Goal: Feedback & Contribution: Contribute content

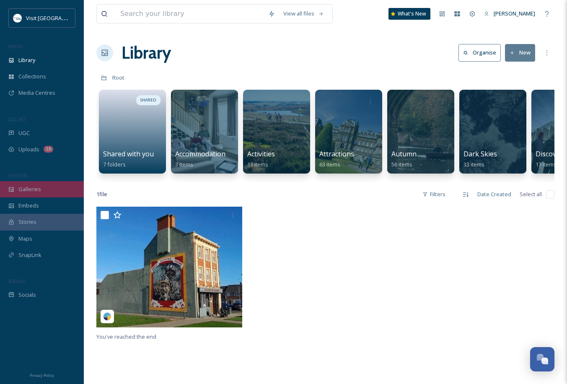
click at [58, 197] on div "Galleries" at bounding box center [42, 189] width 84 height 16
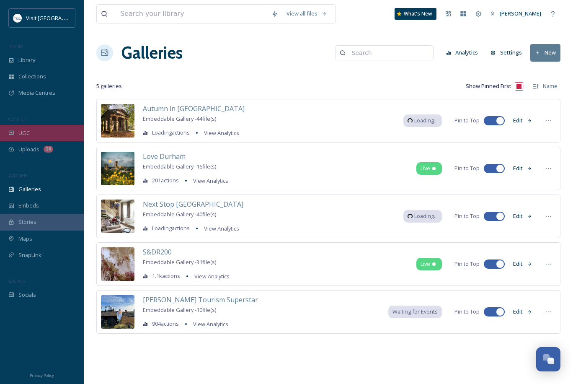
click at [23, 131] on span "UGC" at bounding box center [23, 133] width 11 height 8
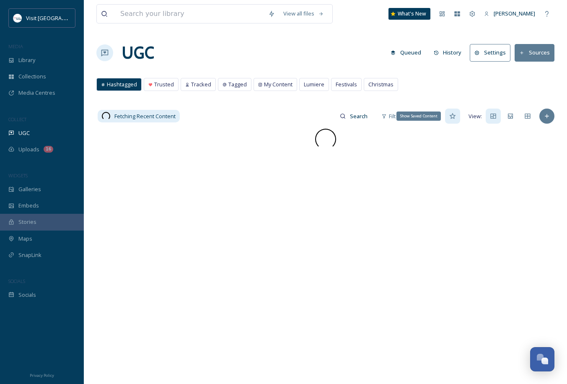
click at [449, 120] on div "Show Saved Content" at bounding box center [452, 115] width 15 height 15
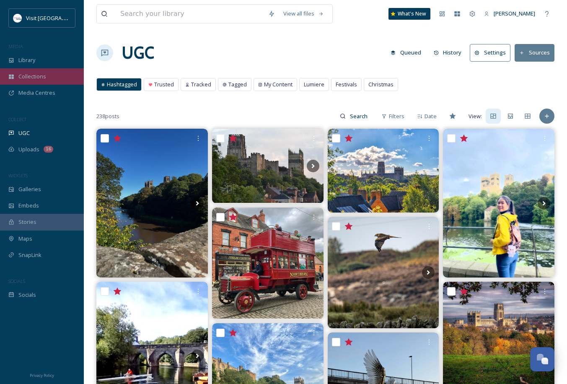
click at [27, 70] on div "Collections" at bounding box center [42, 76] width 84 height 16
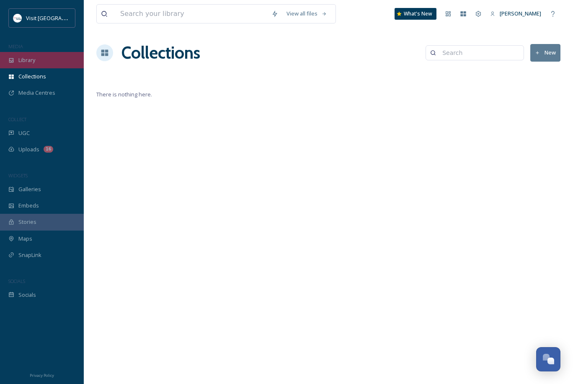
click at [50, 62] on div "Library" at bounding box center [42, 60] width 84 height 16
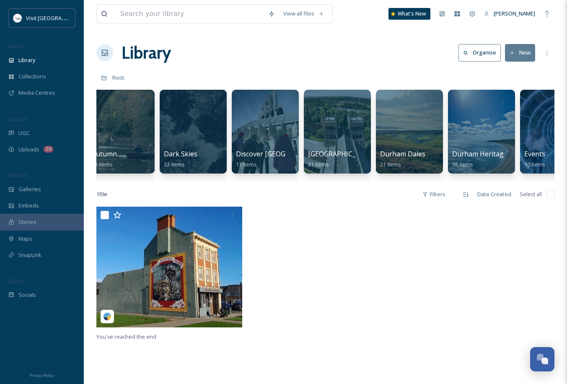
scroll to position [0, 695]
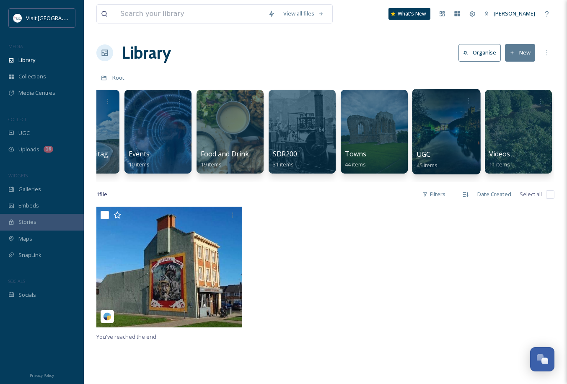
click at [459, 155] on div "UGC 45 items" at bounding box center [446, 159] width 60 height 21
click at [461, 145] on div at bounding box center [446, 131] width 68 height 85
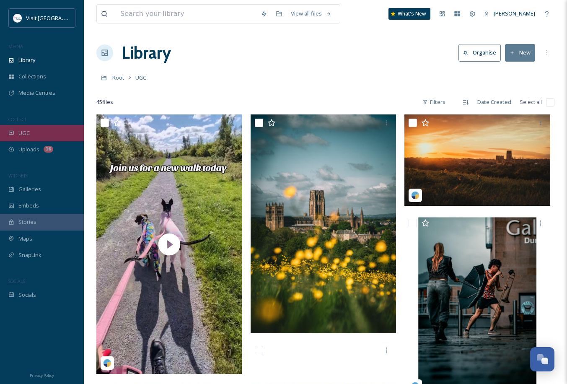
click at [34, 134] on div "UGC" at bounding box center [42, 133] width 84 height 16
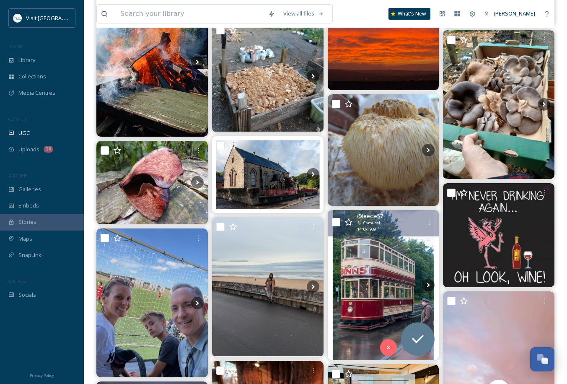
scroll to position [1368, 0]
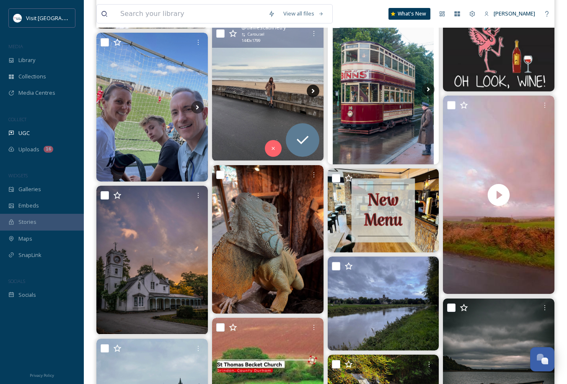
click at [313, 91] on icon at bounding box center [312, 91] width 3 height 5
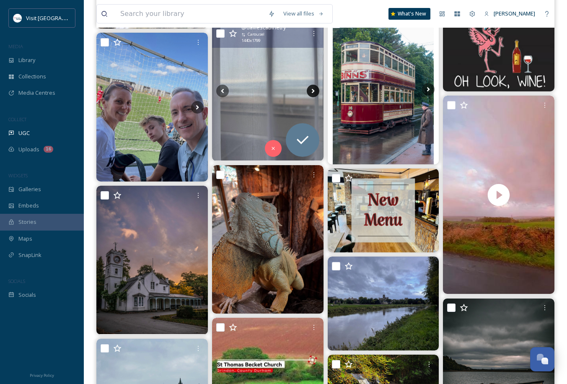
click at [313, 91] on icon at bounding box center [312, 91] width 3 height 5
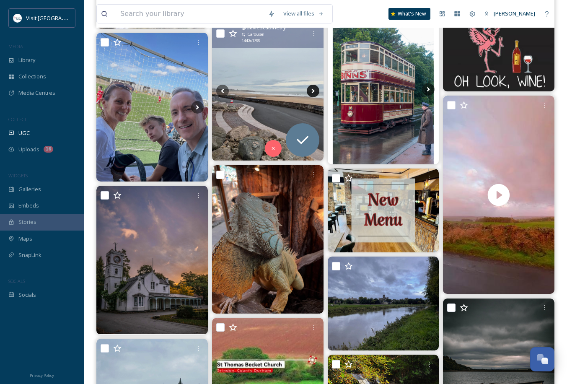
click at [313, 91] on icon at bounding box center [312, 91] width 3 height 5
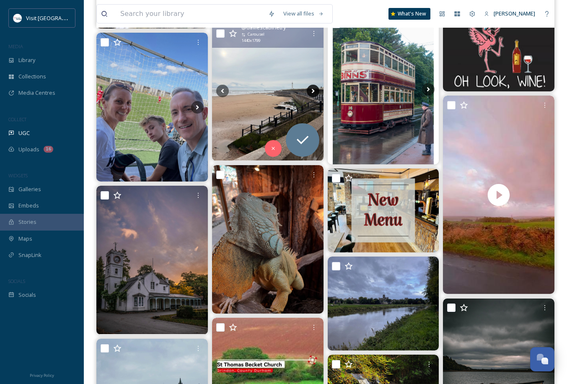
click at [313, 91] on icon at bounding box center [312, 91] width 3 height 5
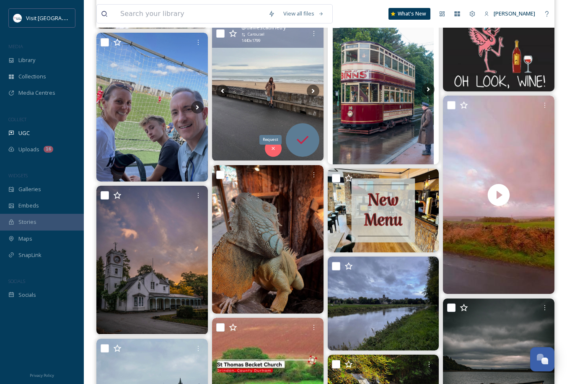
scroll to position [1564, 0]
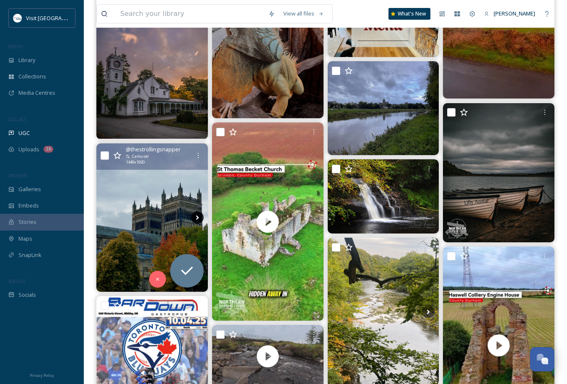
click at [201, 217] on icon at bounding box center [197, 217] width 13 height 13
click at [198, 217] on icon at bounding box center [197, 217] width 3 height 5
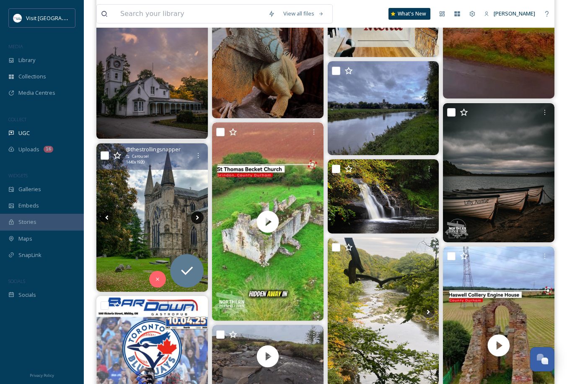
click at [198, 217] on icon at bounding box center [197, 217] width 3 height 5
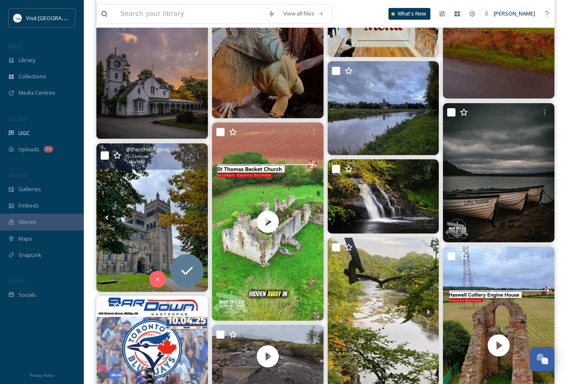
click at [198, 217] on icon at bounding box center [197, 217] width 3 height 5
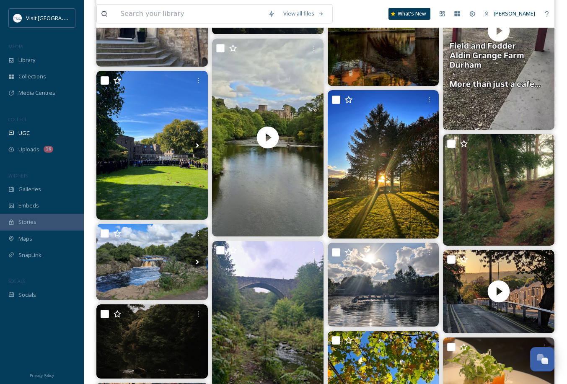
scroll to position [4495, 0]
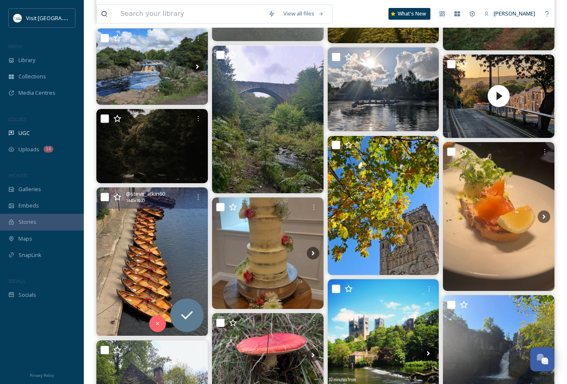
click at [143, 219] on img at bounding box center [151, 261] width 111 height 148
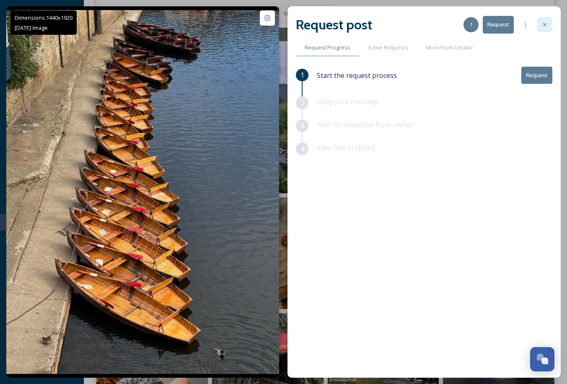
click at [543, 22] on icon at bounding box center [544, 24] width 7 height 7
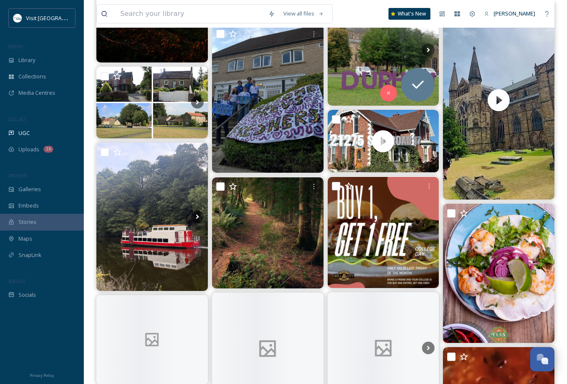
scroll to position [5473, 0]
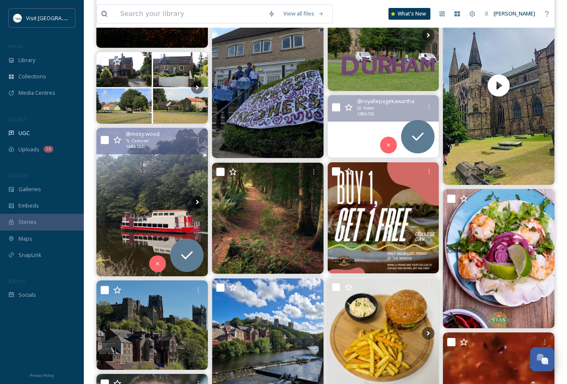
click at [172, 227] on img at bounding box center [151, 202] width 111 height 148
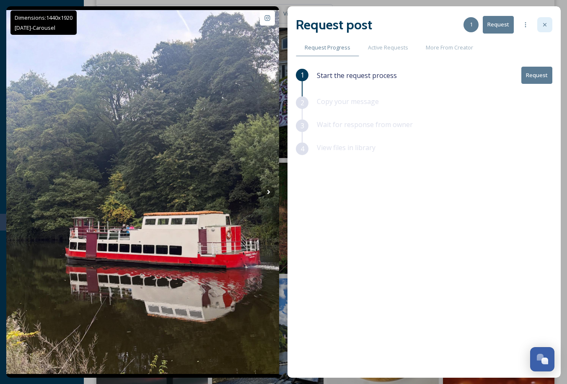
click at [544, 25] on icon at bounding box center [544, 24] width 7 height 7
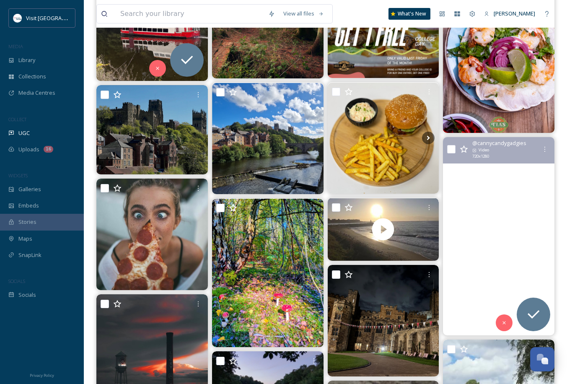
scroll to position [5864, 0]
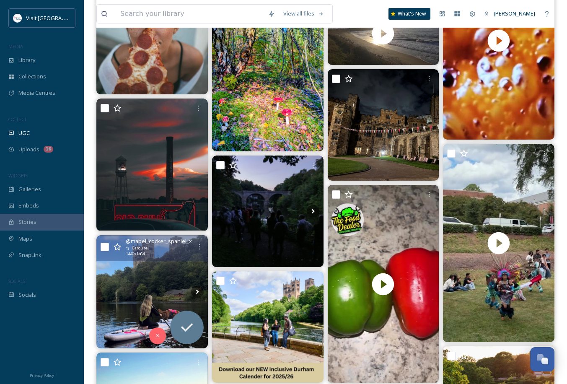
click at [171, 272] on img at bounding box center [151, 291] width 111 height 113
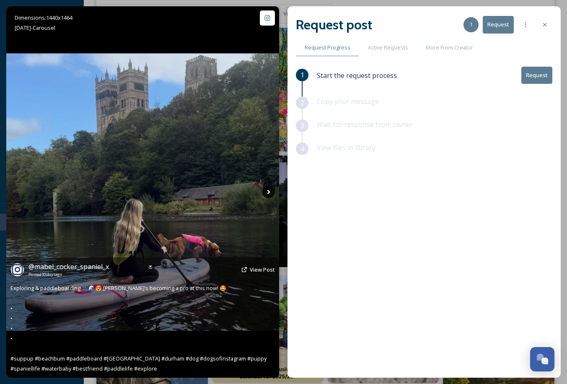
click at [268, 194] on icon at bounding box center [268, 192] width 13 height 13
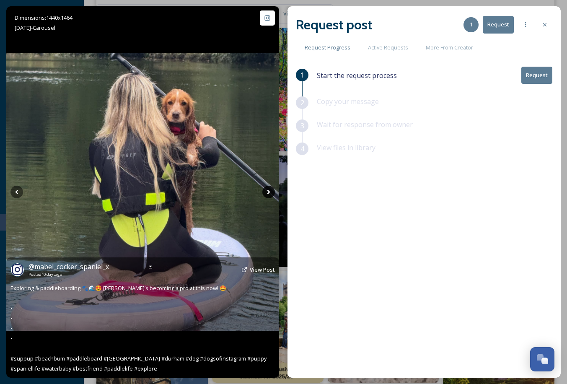
click at [268, 192] on icon at bounding box center [268, 192] width 13 height 13
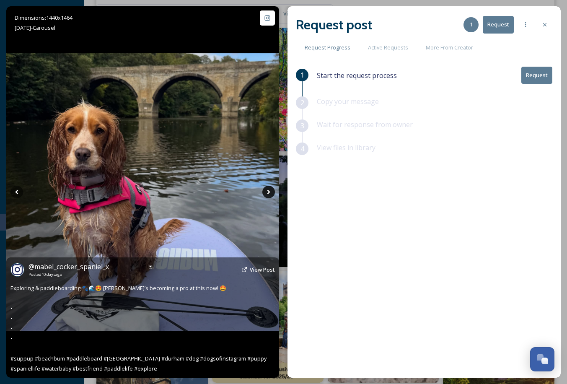
click at [268, 192] on icon at bounding box center [268, 192] width 13 height 13
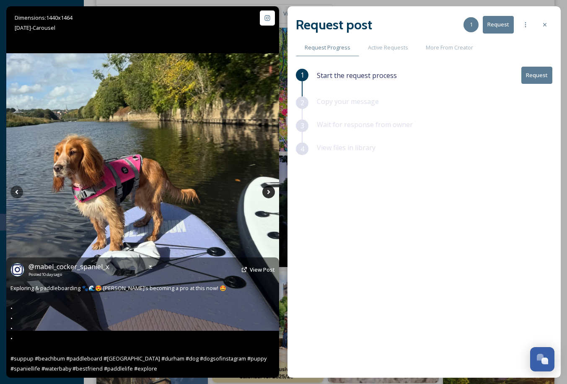
click at [268, 192] on icon at bounding box center [268, 192] width 13 height 13
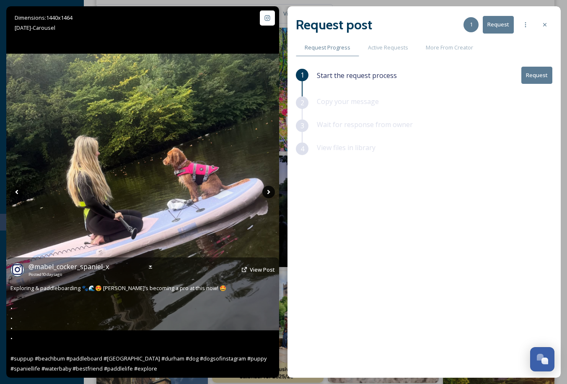
click at [268, 192] on icon at bounding box center [268, 192] width 13 height 13
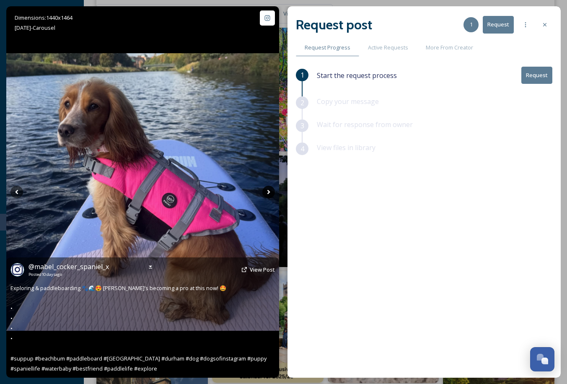
click at [268, 192] on icon at bounding box center [268, 192] width 13 height 13
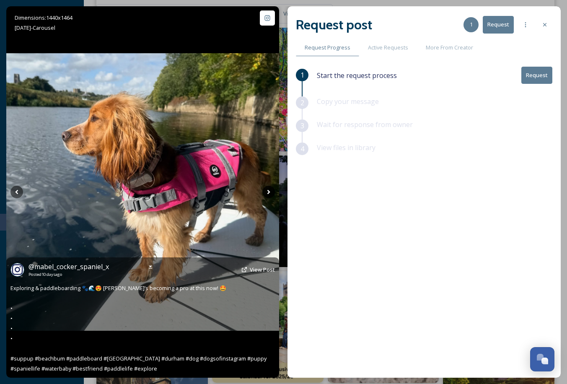
click at [268, 192] on icon at bounding box center [268, 192] width 13 height 13
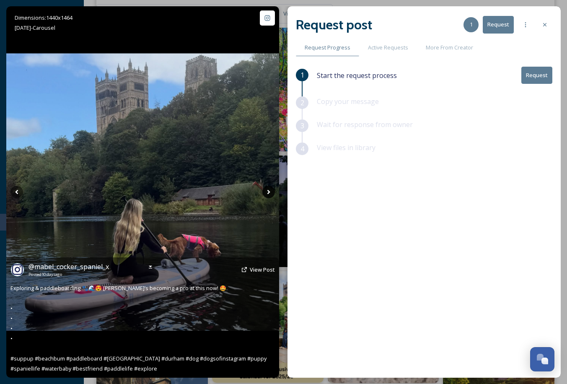
click at [266, 188] on icon at bounding box center [268, 192] width 13 height 13
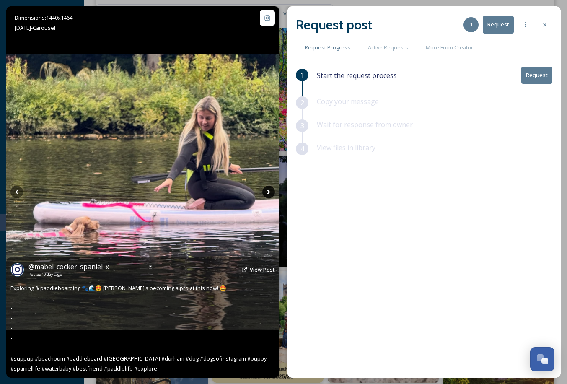
click at [266, 188] on icon at bounding box center [268, 192] width 13 height 13
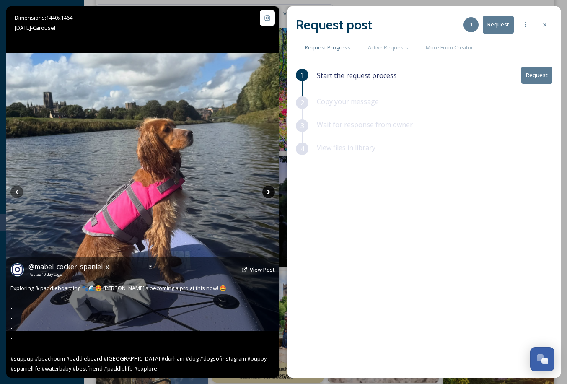
click at [266, 188] on icon at bounding box center [268, 192] width 13 height 13
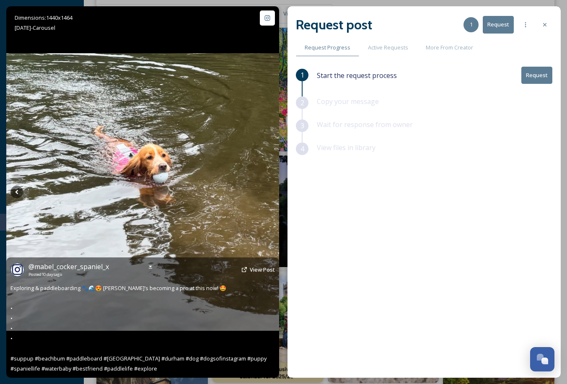
click at [266, 188] on icon at bounding box center [268, 192] width 13 height 13
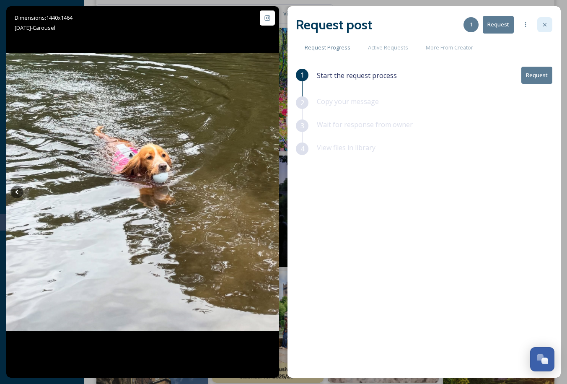
click at [542, 21] on div at bounding box center [544, 24] width 15 height 15
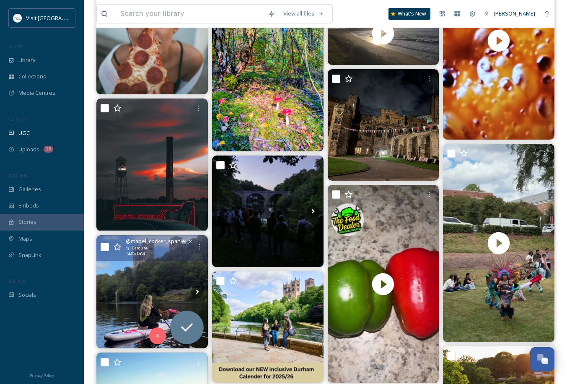
click at [119, 248] on icon at bounding box center [117, 247] width 8 height 8
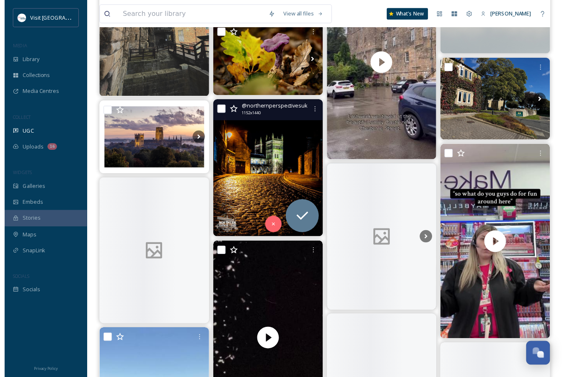
scroll to position [6450, 0]
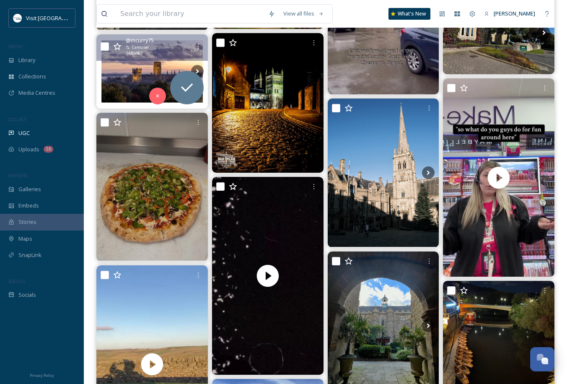
click at [142, 69] on img at bounding box center [151, 71] width 111 height 74
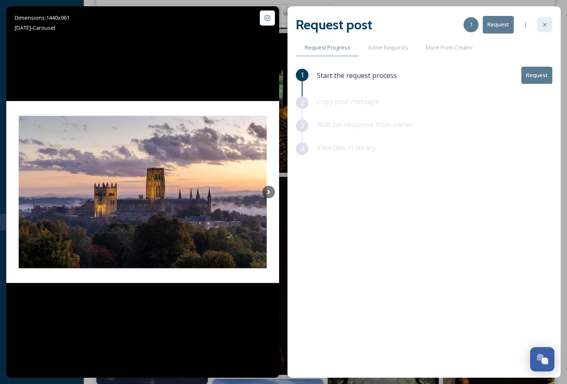
click at [538, 19] on div at bounding box center [544, 24] width 15 height 15
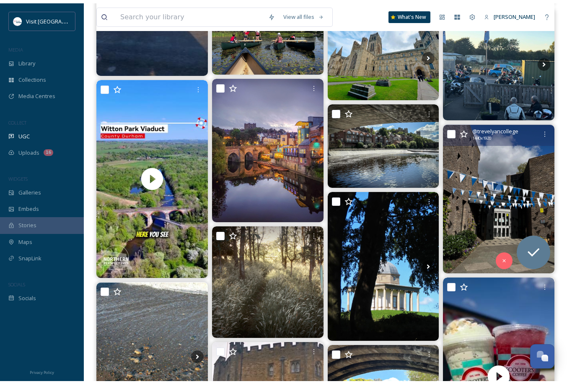
scroll to position [6646, 0]
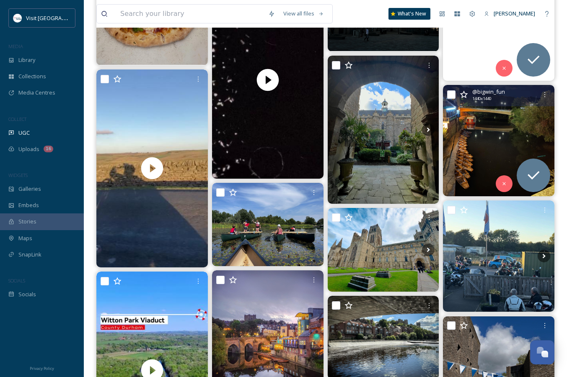
click at [495, 136] on img at bounding box center [498, 140] width 111 height 111
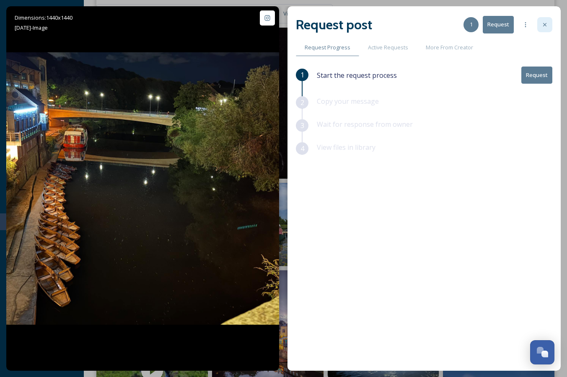
click at [543, 23] on icon at bounding box center [544, 24] width 7 height 7
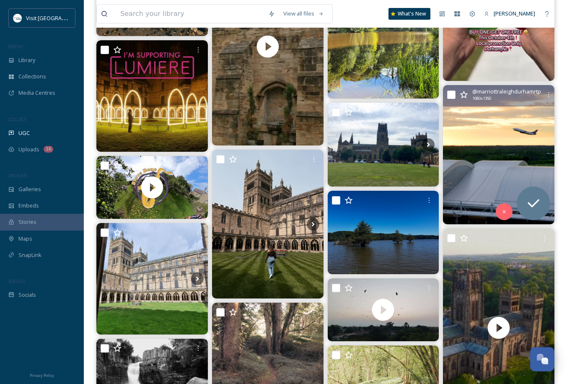
scroll to position [7036, 0]
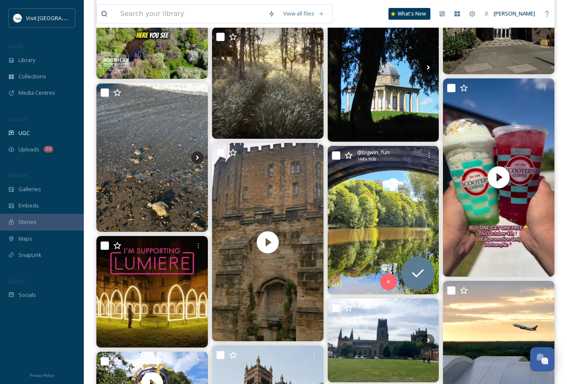
click at [398, 197] on img at bounding box center [383, 220] width 111 height 148
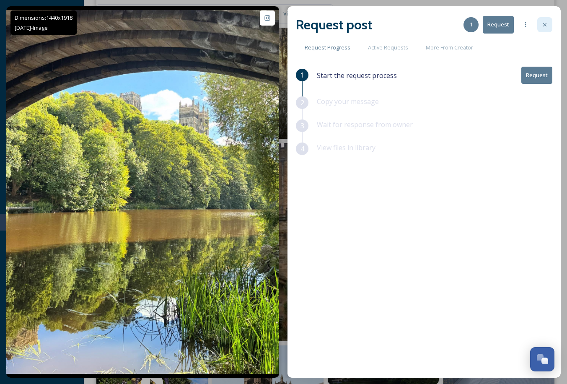
click at [542, 25] on icon at bounding box center [544, 24] width 7 height 7
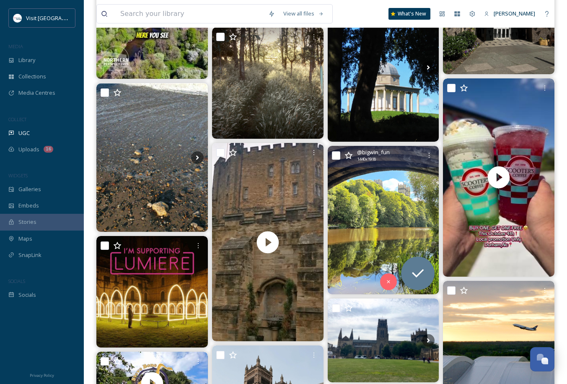
click at [344, 155] on icon at bounding box center [348, 155] width 8 height 8
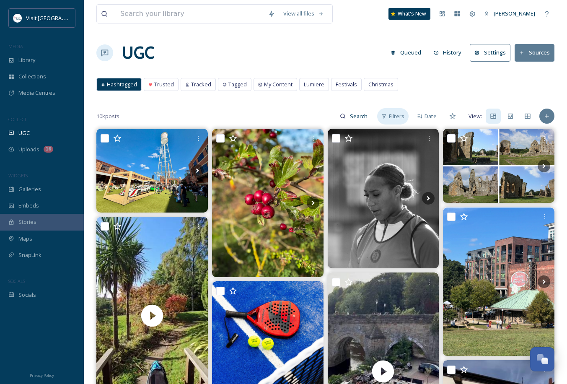
click at [389, 115] on div "Filters" at bounding box center [392, 116] width 31 height 16
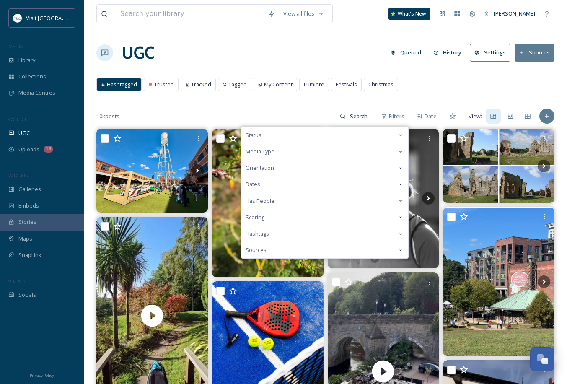
click at [269, 138] on div "Status" at bounding box center [324, 135] width 167 height 16
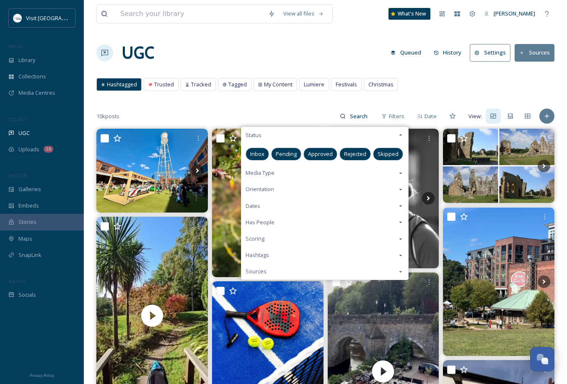
click at [292, 157] on span "Pending" at bounding box center [286, 154] width 21 height 8
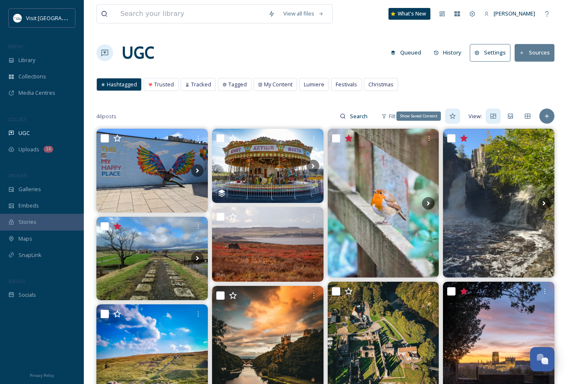
click at [451, 119] on icon at bounding box center [452, 116] width 7 height 7
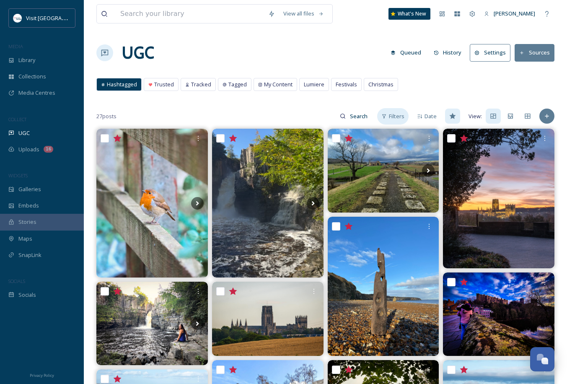
click at [393, 120] on div "Filters" at bounding box center [392, 116] width 31 height 16
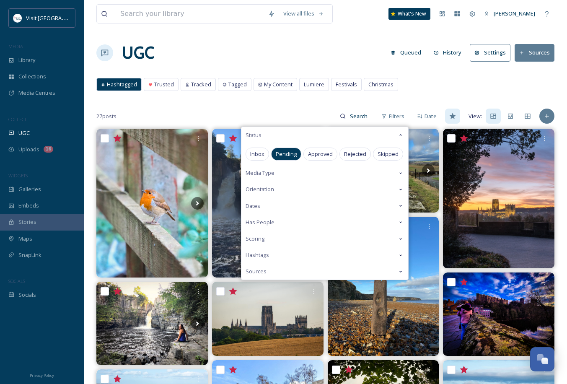
click at [282, 173] on div "Media Type" at bounding box center [324, 173] width 167 height 16
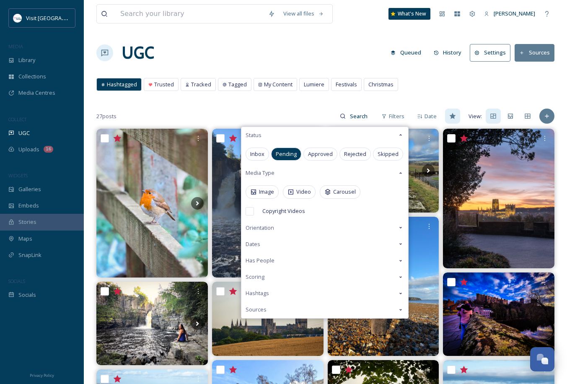
click at [282, 173] on div "Media Type" at bounding box center [324, 173] width 167 height 16
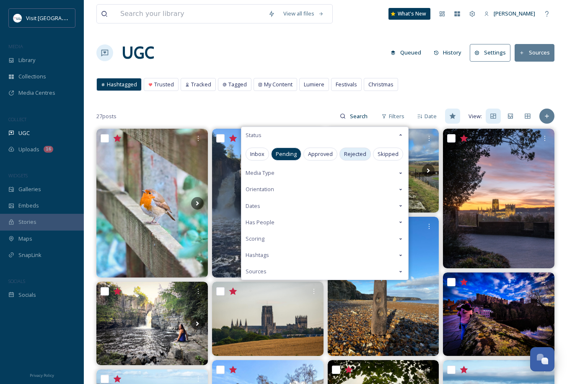
click at [367, 156] on div "Rejected" at bounding box center [354, 153] width 31 height 13
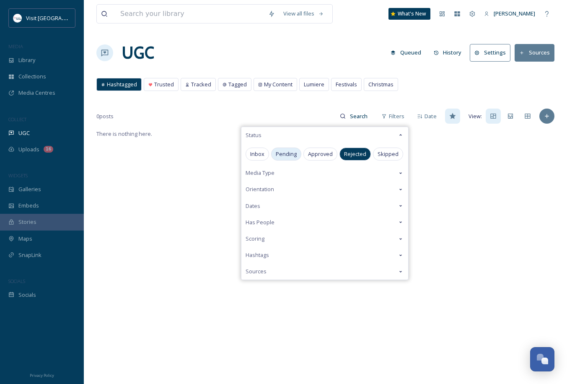
click at [294, 157] on span "Pending" at bounding box center [286, 154] width 21 height 8
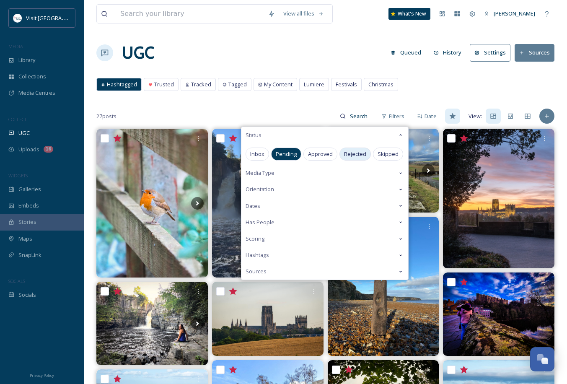
click at [353, 154] on span "Rejected" at bounding box center [355, 154] width 22 height 8
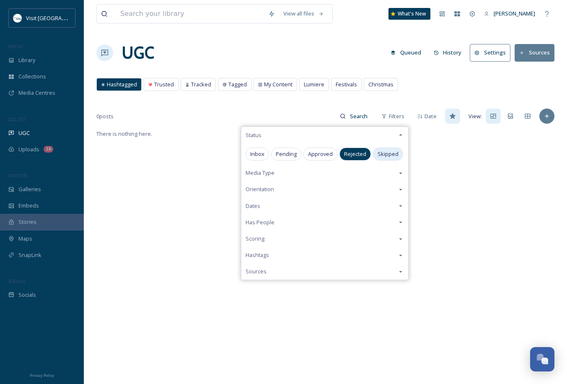
click at [374, 152] on div "Skipped" at bounding box center [388, 153] width 30 height 13
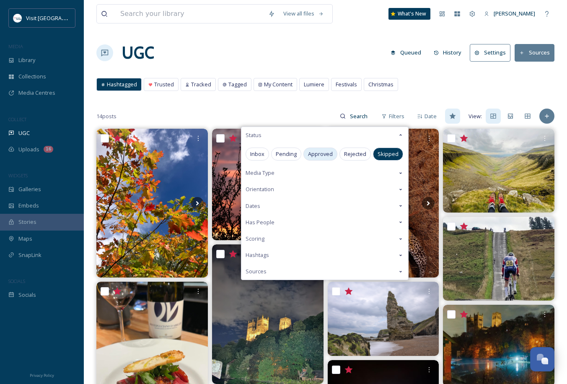
click at [325, 159] on div "Approved" at bounding box center [320, 153] width 34 height 13
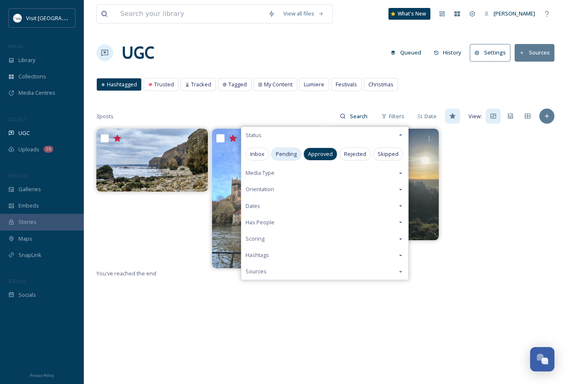
click at [285, 151] on span "Pending" at bounding box center [286, 154] width 21 height 8
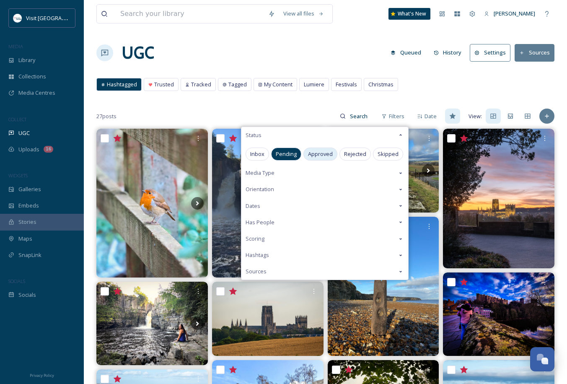
click at [328, 153] on span "Approved" at bounding box center [320, 154] width 25 height 8
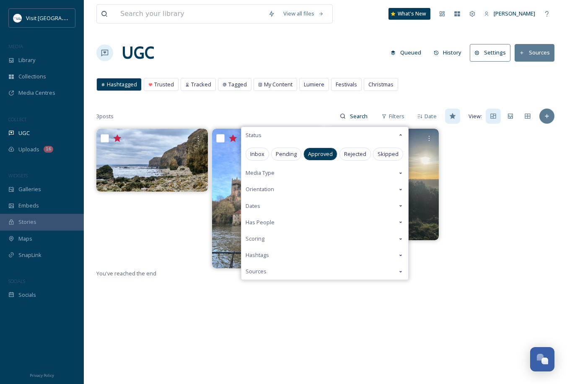
click at [277, 113] on div "3 posts Filters Status Inbox Pending Approved Rejected Skipped Media Type Orien…" at bounding box center [325, 116] width 458 height 17
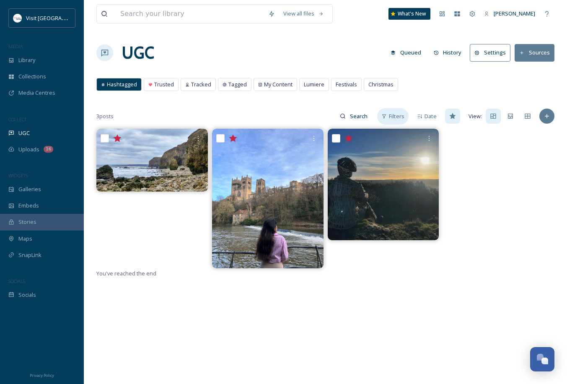
click at [389, 116] on span "Filters" at bounding box center [396, 116] width 15 height 8
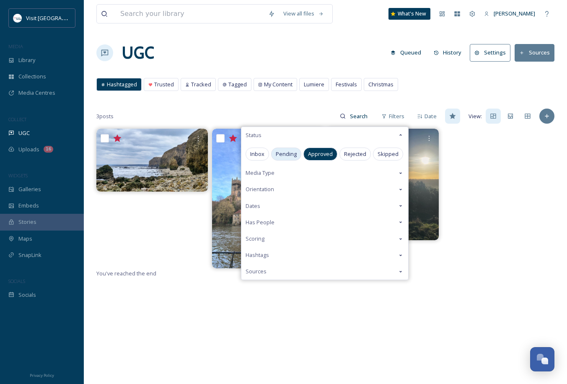
click at [278, 151] on span "Pending" at bounding box center [286, 154] width 21 height 8
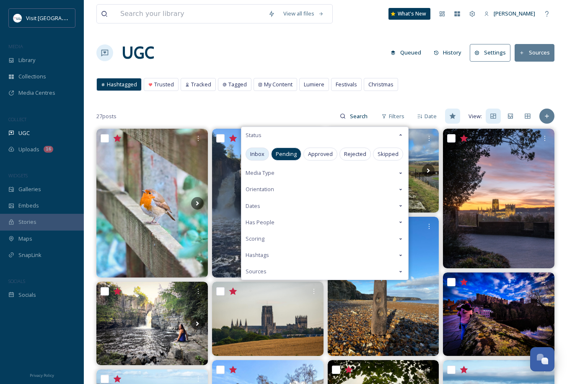
click at [257, 157] on span "Inbox" at bounding box center [257, 154] width 14 height 8
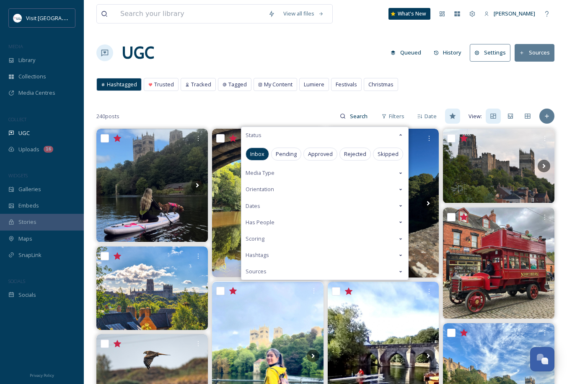
click at [447, 94] on div "Hashtagged Trusted Tracked Tagged My Content Lumiere Festivals Christmas Hashta…" at bounding box center [325, 86] width 458 height 17
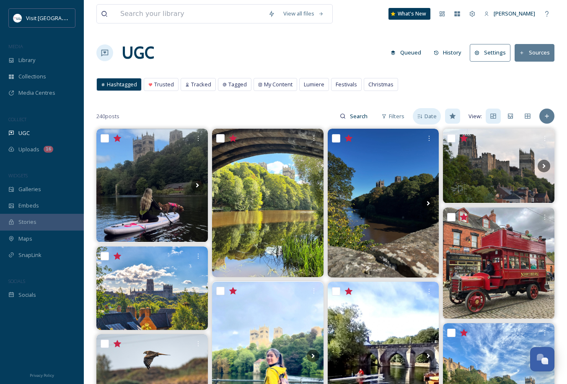
click at [428, 122] on div "Date" at bounding box center [427, 116] width 28 height 16
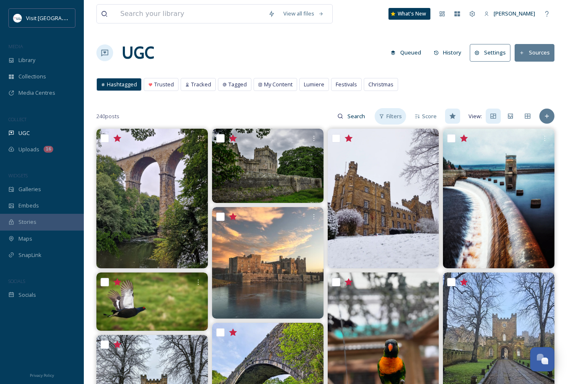
click at [383, 122] on div "Filters" at bounding box center [389, 116] width 31 height 16
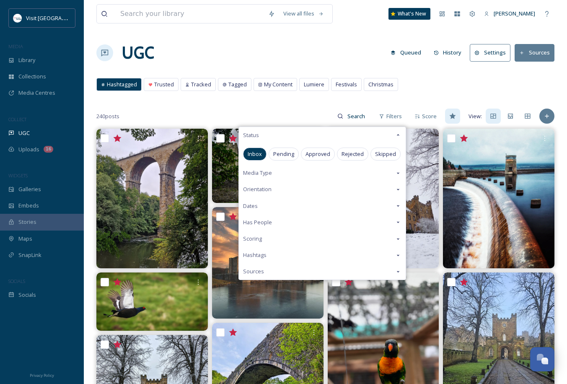
click at [279, 111] on div "240 posts Filters Status Inbox Pending Approved Rejected Skipped Media Type Ori…" at bounding box center [325, 116] width 458 height 17
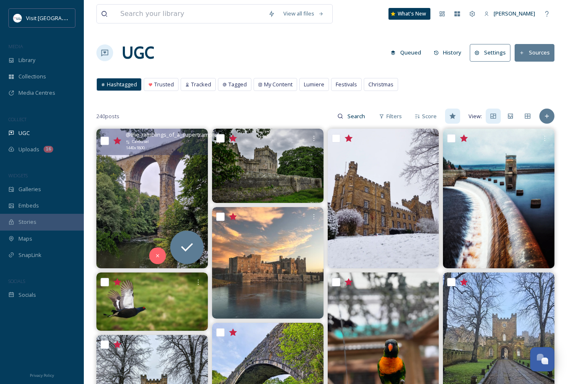
click at [124, 191] on img at bounding box center [151, 198] width 111 height 139
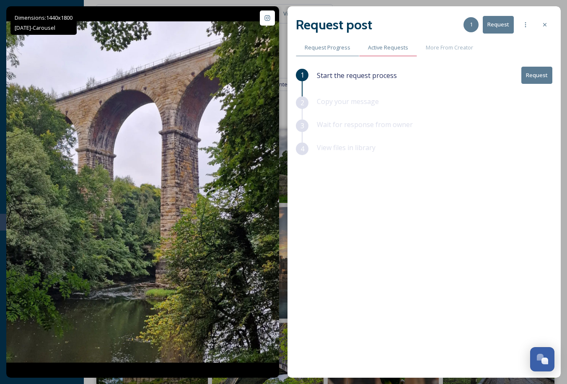
click at [393, 50] on span "Active Requests" at bounding box center [388, 48] width 40 height 8
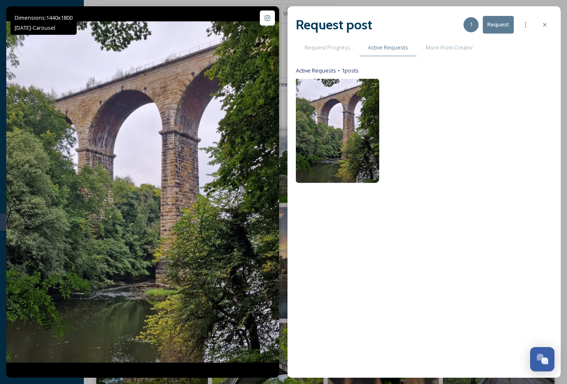
click at [334, 115] on img at bounding box center [337, 130] width 84 height 105
click at [539, 29] on div at bounding box center [544, 24] width 15 height 15
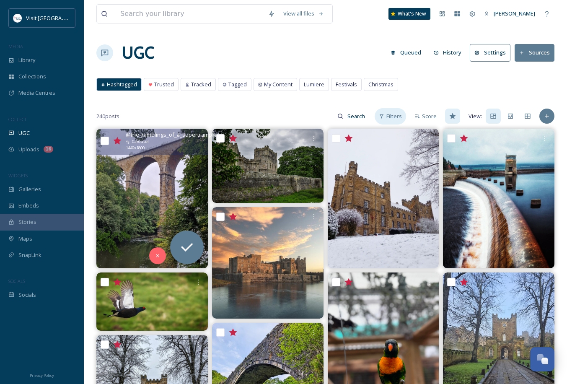
click at [386, 114] on div "Filters" at bounding box center [389, 116] width 31 height 16
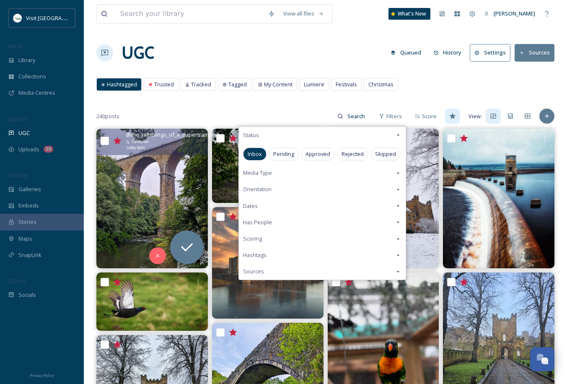
click at [277, 112] on div "240 posts Filters Status Inbox Pending Approved Rejected Skipped Media Type Ori…" at bounding box center [325, 116] width 458 height 17
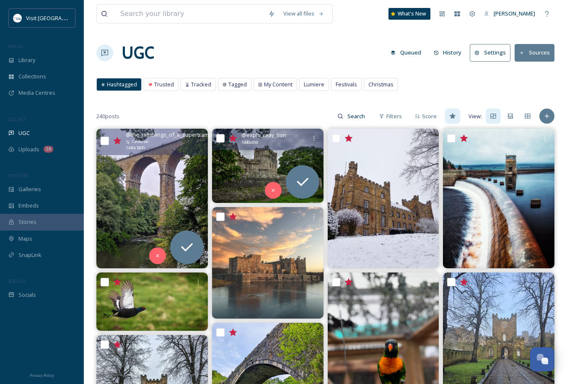
click at [281, 155] on img at bounding box center [267, 166] width 111 height 74
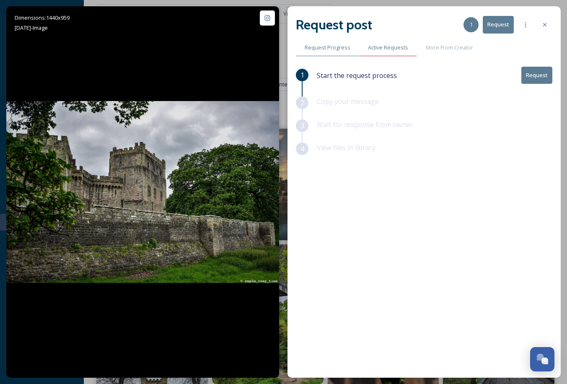
click at [376, 48] on span "Active Requests" at bounding box center [388, 48] width 40 height 8
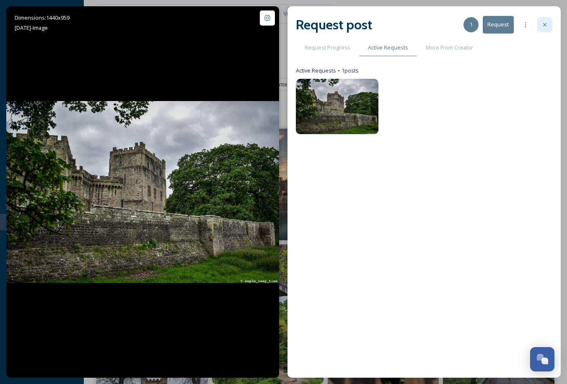
click at [537, 23] on div at bounding box center [544, 24] width 15 height 15
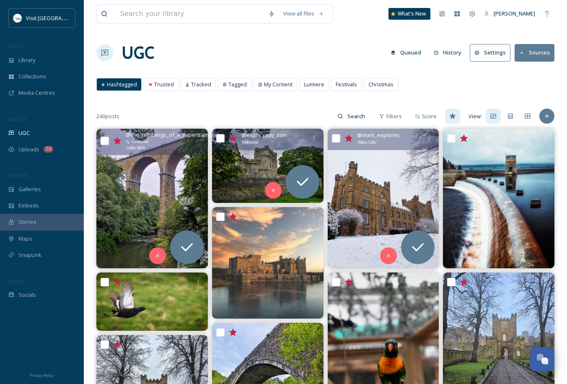
click at [392, 134] on span "@ mark_explores" at bounding box center [378, 135] width 43 height 8
click at [403, 170] on img at bounding box center [383, 198] width 111 height 139
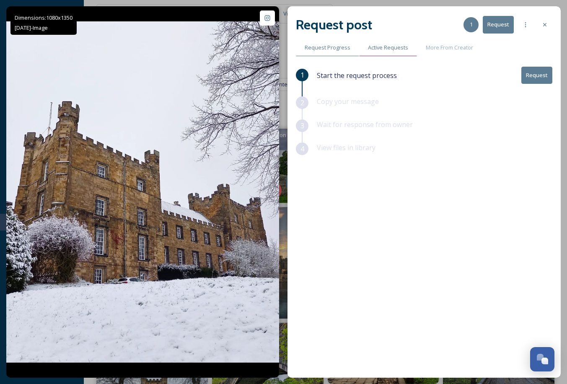
click at [387, 46] on span "Active Requests" at bounding box center [388, 48] width 40 height 8
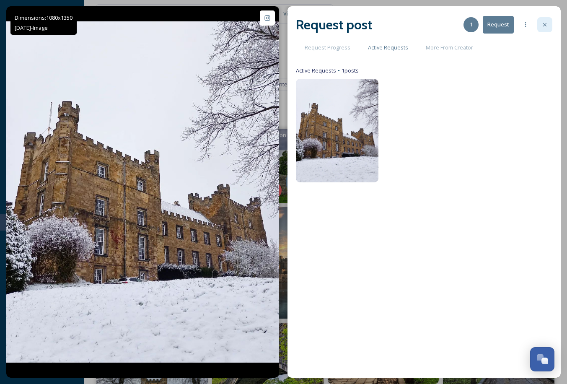
click at [539, 18] on div at bounding box center [544, 24] width 15 height 15
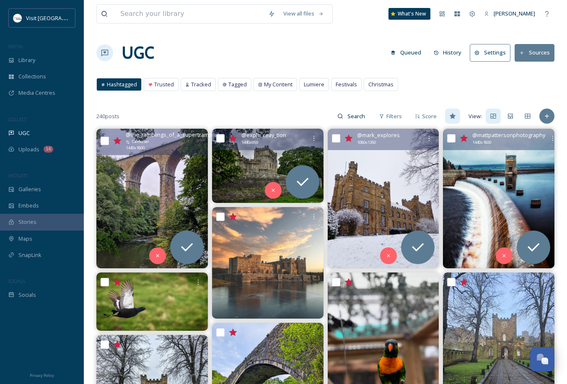
click at [511, 175] on img at bounding box center [498, 198] width 111 height 139
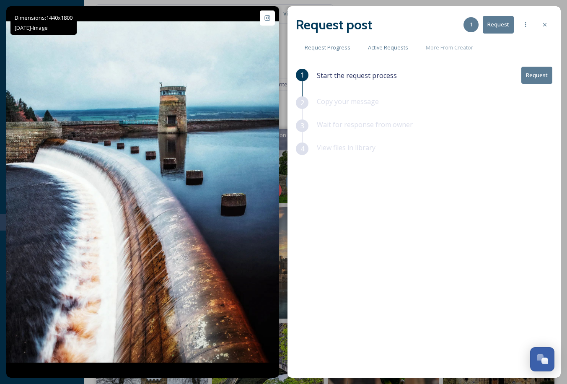
click at [382, 49] on span "Active Requests" at bounding box center [388, 48] width 40 height 8
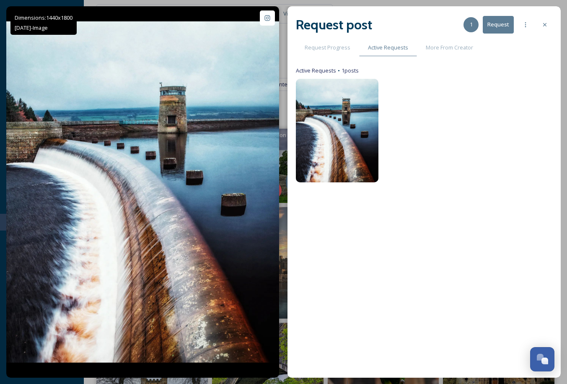
click at [534, 29] on div "Request post 1 Request" at bounding box center [424, 25] width 256 height 20
click at [546, 26] on icon at bounding box center [544, 24] width 7 height 7
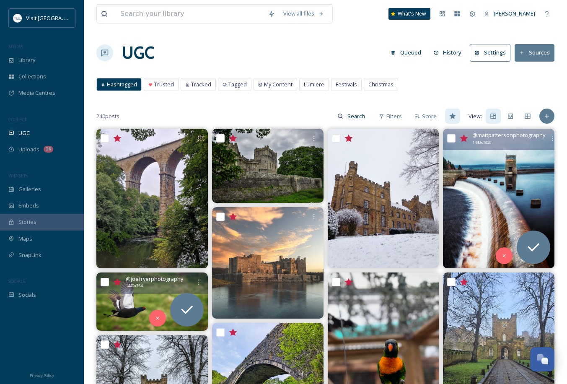
click at [114, 294] on img at bounding box center [151, 301] width 111 height 58
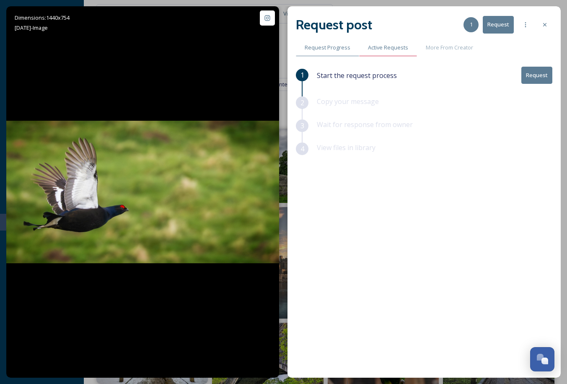
click at [412, 44] on div "Active Requests" at bounding box center [388, 47] width 58 height 17
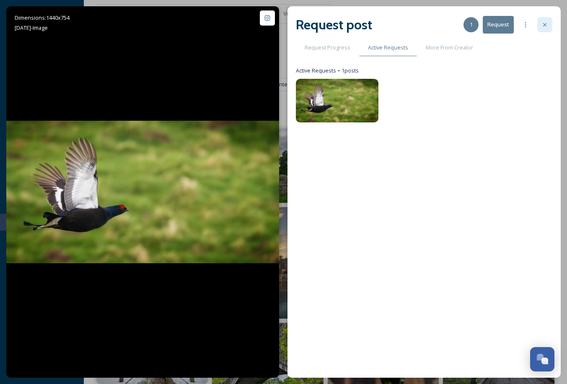
click at [540, 26] on div at bounding box center [544, 24] width 15 height 15
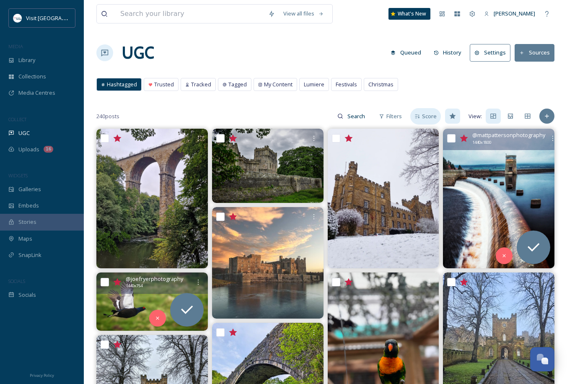
click at [430, 109] on div "Score" at bounding box center [425, 116] width 31 height 16
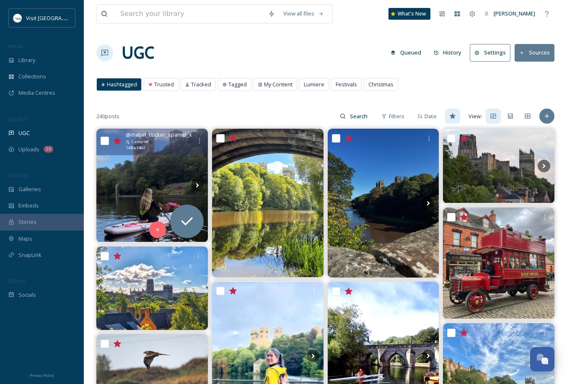
click at [175, 183] on img at bounding box center [151, 185] width 111 height 113
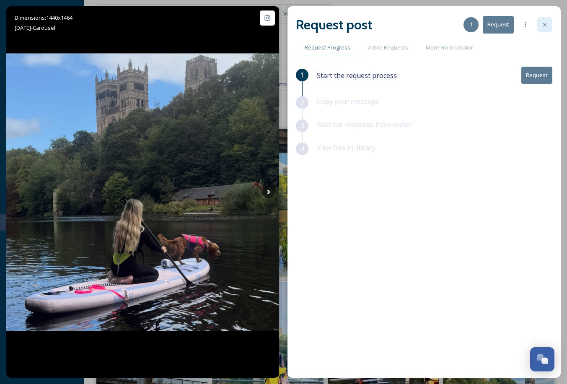
click at [548, 29] on div at bounding box center [544, 24] width 15 height 15
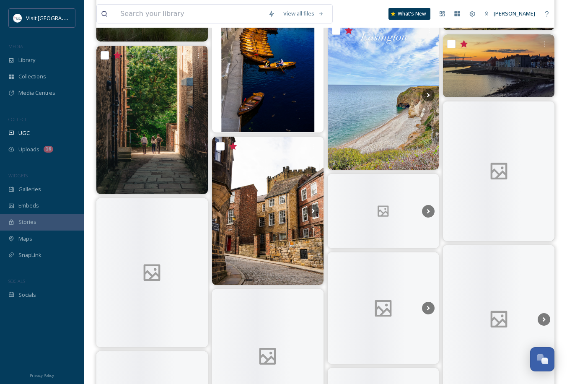
scroll to position [586, 0]
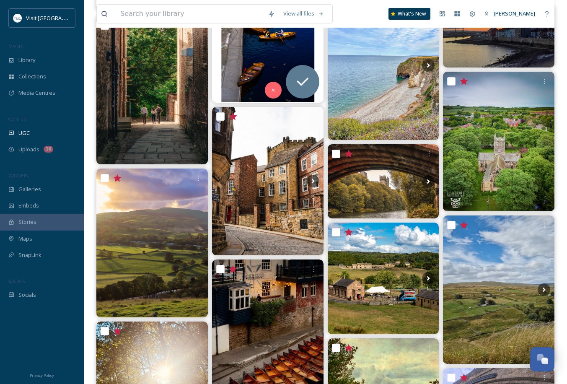
click at [253, 57] on img at bounding box center [267, 32] width 111 height 139
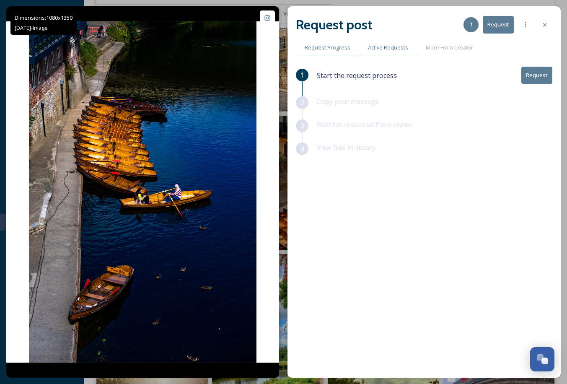
click at [382, 49] on span "Active Requests" at bounding box center [388, 48] width 40 height 8
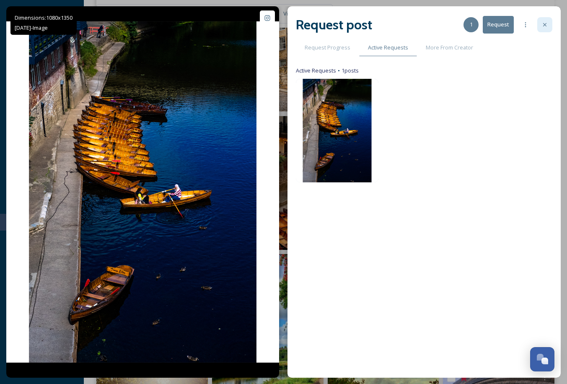
click at [542, 26] on icon at bounding box center [544, 24] width 7 height 7
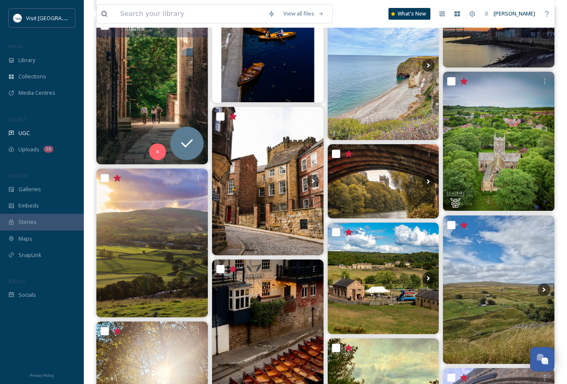
click at [155, 77] on img at bounding box center [151, 90] width 111 height 148
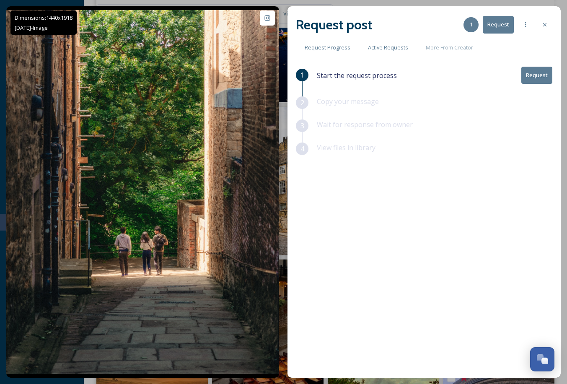
click at [382, 39] on div "Active Requests" at bounding box center [388, 47] width 58 height 17
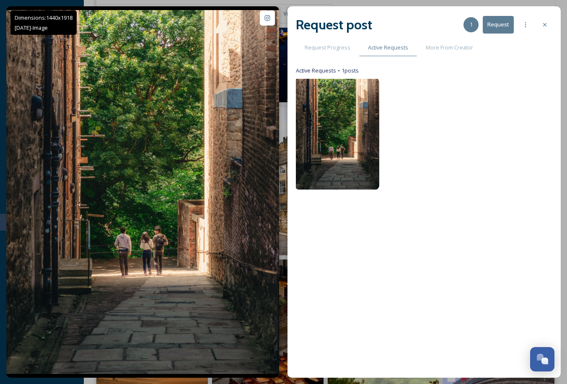
click at [339, 106] on img at bounding box center [337, 134] width 84 height 112
click at [345, 114] on img at bounding box center [337, 134] width 84 height 112
click at [542, 22] on icon at bounding box center [544, 24] width 7 height 7
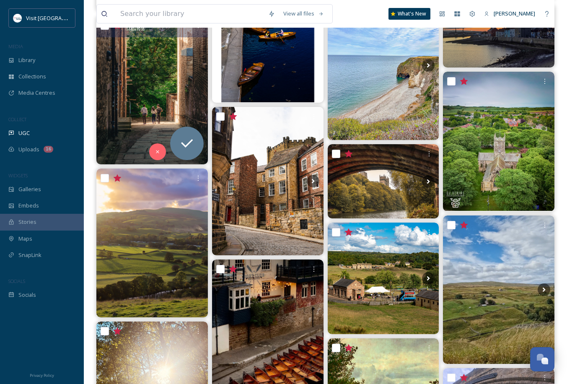
scroll to position [391, 0]
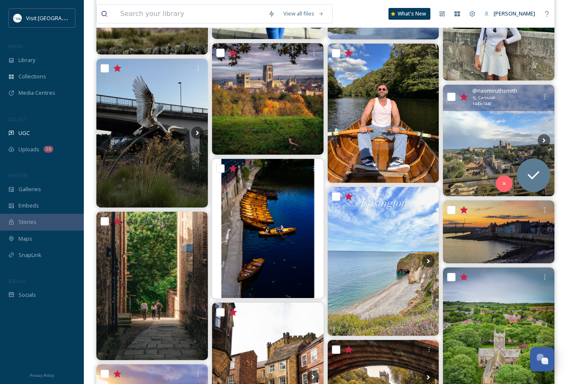
click at [508, 163] on img at bounding box center [498, 140] width 111 height 111
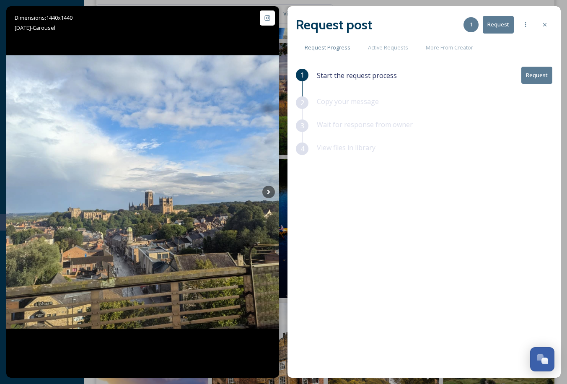
click at [397, 57] on div "Request post 1 Request Request Progress Active Requests More From Creator 1 Sta…" at bounding box center [423, 191] width 273 height 371
click at [389, 48] on span "Active Requests" at bounding box center [388, 48] width 40 height 8
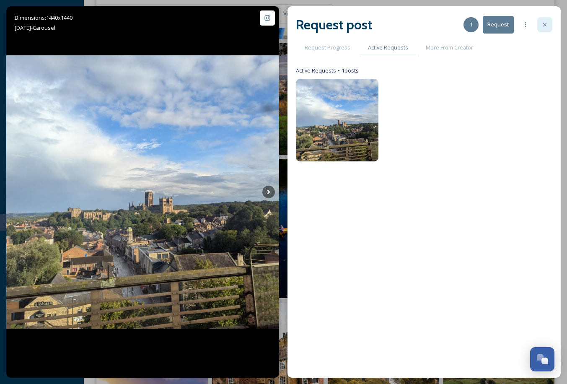
click at [543, 27] on icon at bounding box center [544, 24] width 7 height 7
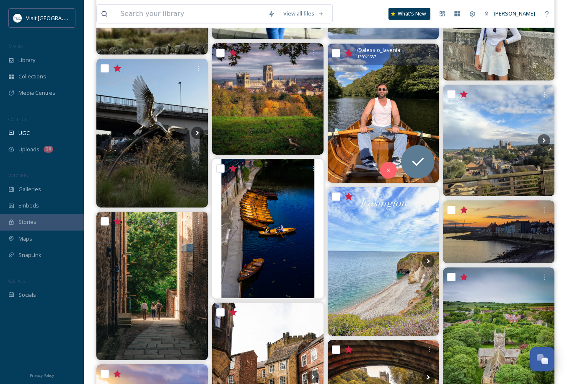
click at [372, 116] on img at bounding box center [383, 113] width 111 height 139
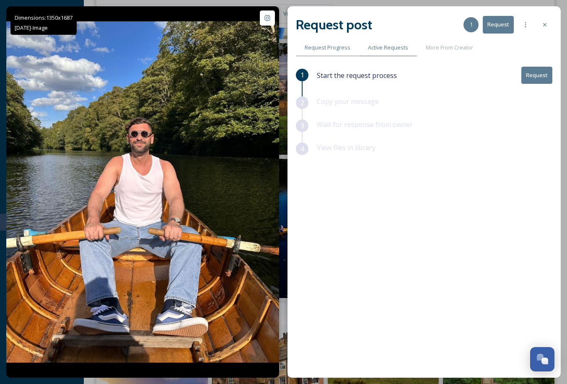
click at [381, 53] on div "Active Requests" at bounding box center [388, 47] width 58 height 17
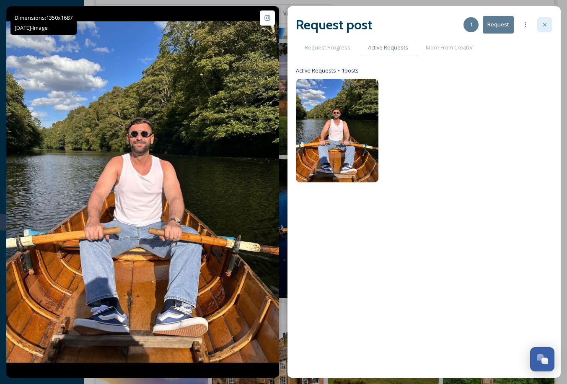
click at [539, 28] on div at bounding box center [544, 24] width 15 height 15
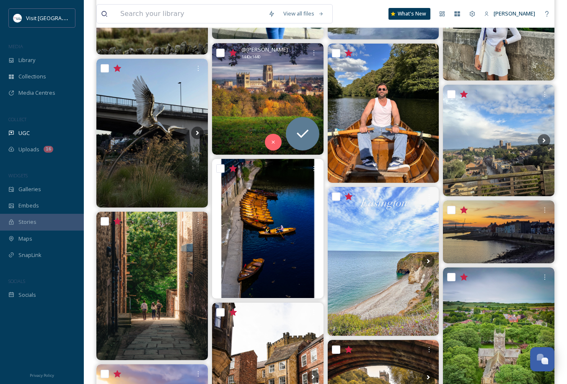
click at [281, 119] on img at bounding box center [267, 98] width 111 height 111
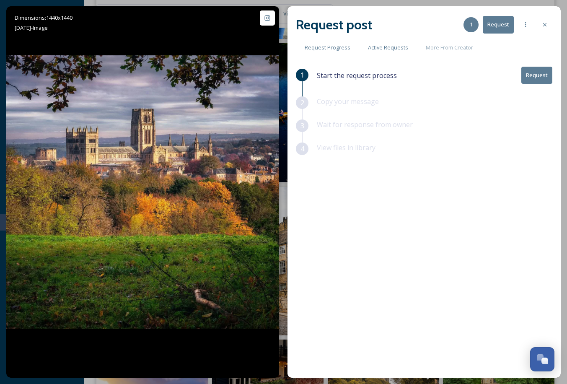
click at [377, 49] on span "Active Requests" at bounding box center [388, 48] width 40 height 8
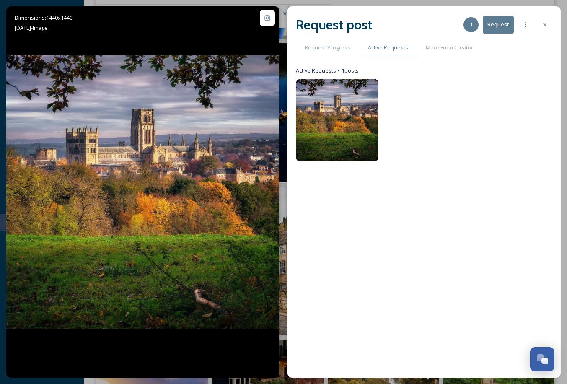
click at [548, 26] on div at bounding box center [544, 24] width 15 height 15
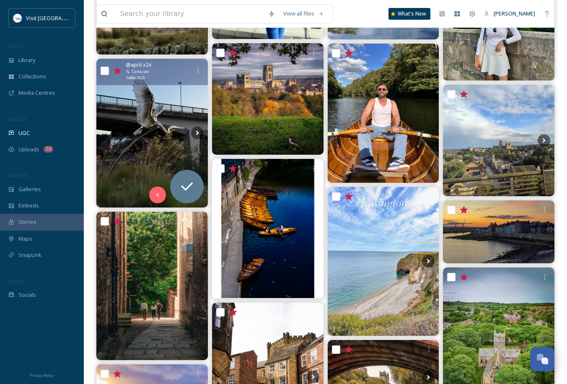
click at [157, 119] on img at bounding box center [151, 133] width 111 height 148
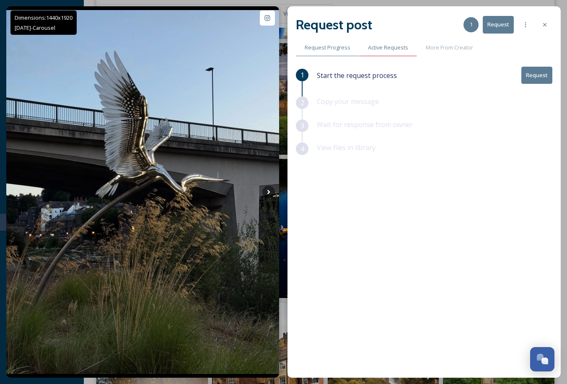
click at [400, 45] on span "Active Requests" at bounding box center [388, 48] width 40 height 8
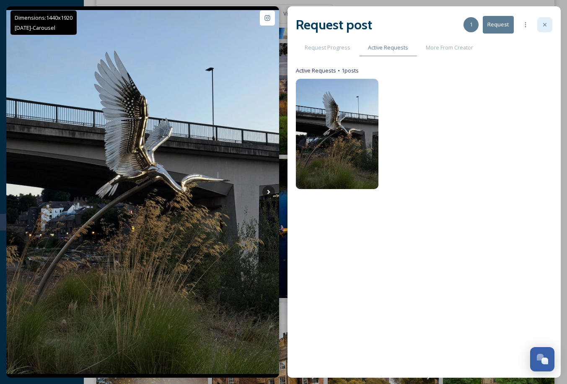
click at [549, 28] on div at bounding box center [544, 24] width 15 height 15
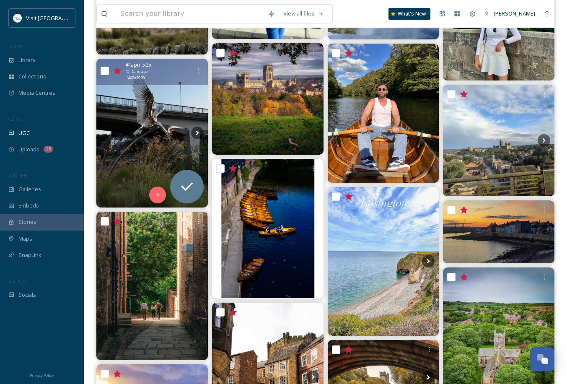
scroll to position [196, 0]
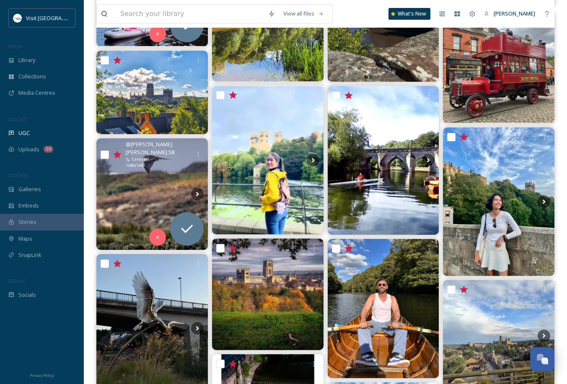
click at [156, 200] on img at bounding box center [151, 193] width 111 height 111
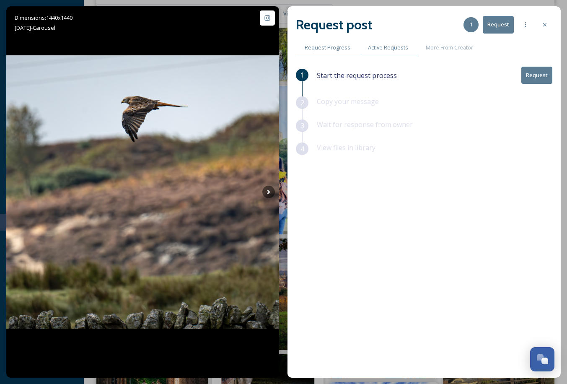
click at [385, 53] on div "Active Requests" at bounding box center [388, 47] width 58 height 17
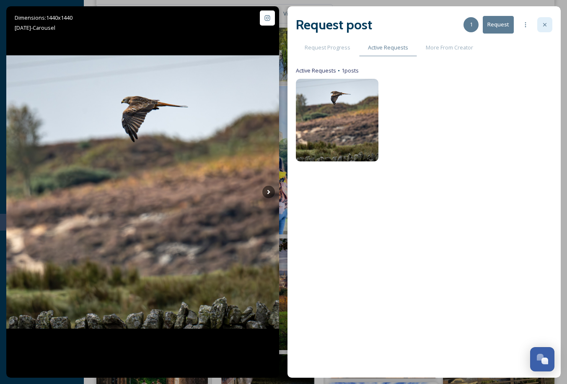
click at [547, 28] on icon at bounding box center [544, 24] width 7 height 7
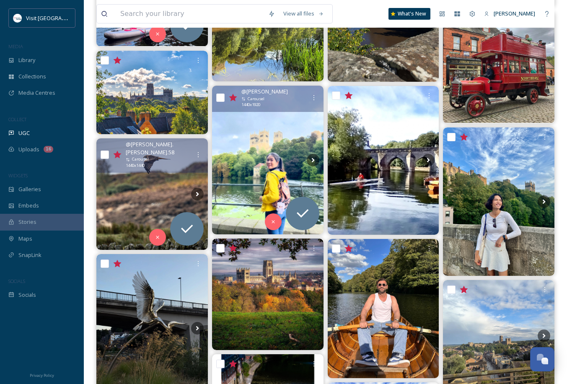
click at [265, 132] on img at bounding box center [267, 160] width 111 height 148
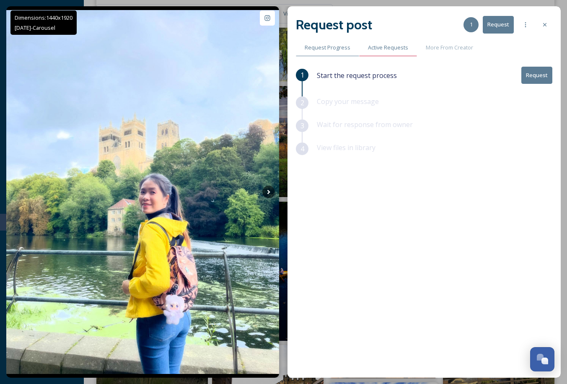
click at [387, 46] on span "Active Requests" at bounding box center [388, 48] width 40 height 8
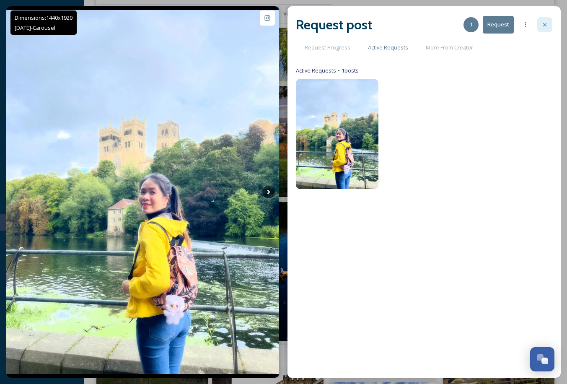
click at [539, 28] on div at bounding box center [544, 24] width 15 height 15
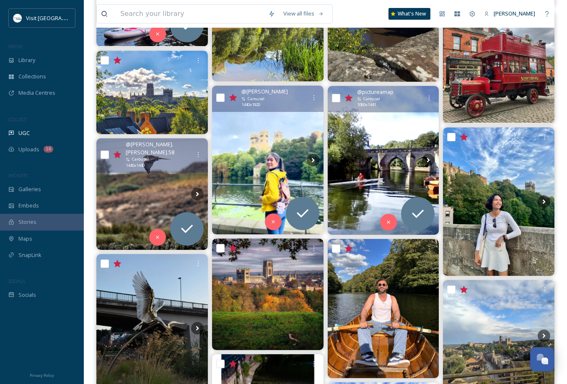
click at [369, 124] on img at bounding box center [383, 160] width 111 height 149
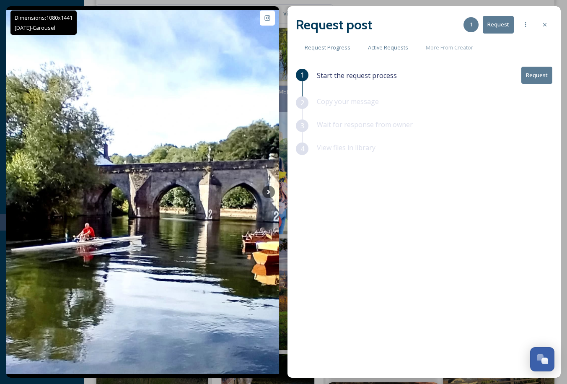
click at [398, 52] on span "Active Requests" at bounding box center [388, 48] width 40 height 8
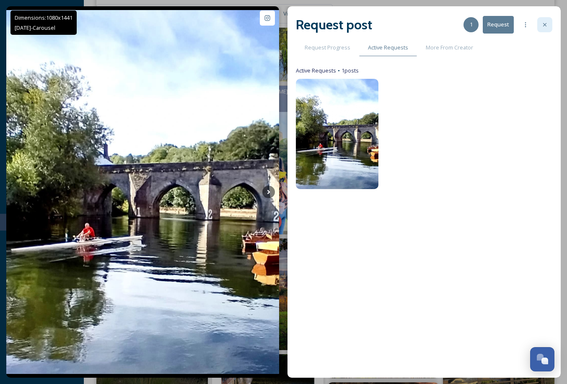
click at [540, 17] on div at bounding box center [544, 24] width 15 height 15
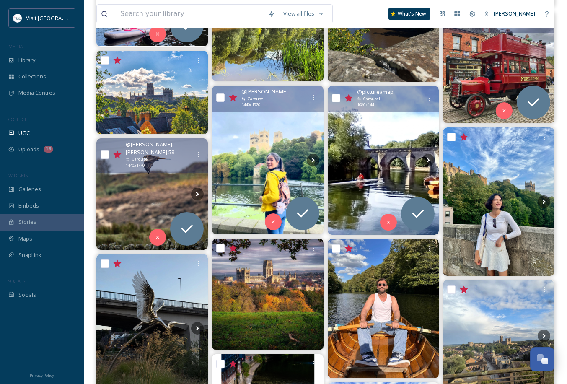
click at [489, 68] on img at bounding box center [498, 67] width 111 height 111
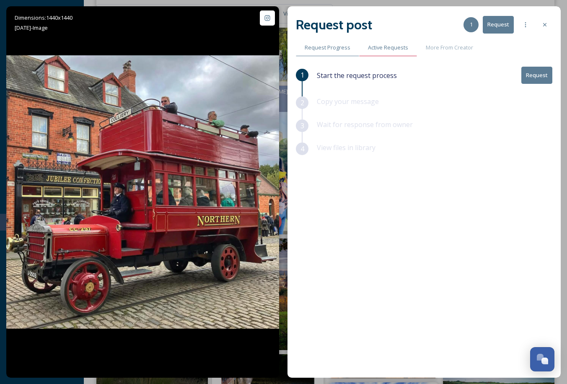
click at [384, 46] on span "Active Requests" at bounding box center [388, 48] width 40 height 8
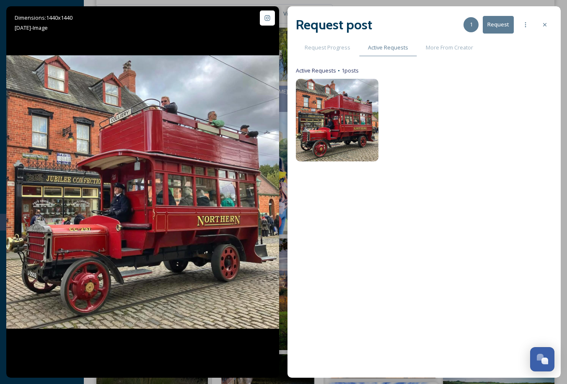
click at [542, 23] on icon at bounding box center [544, 24] width 7 height 7
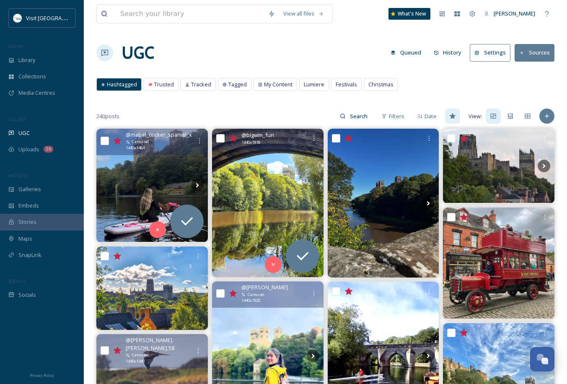
click at [273, 176] on img at bounding box center [267, 203] width 111 height 148
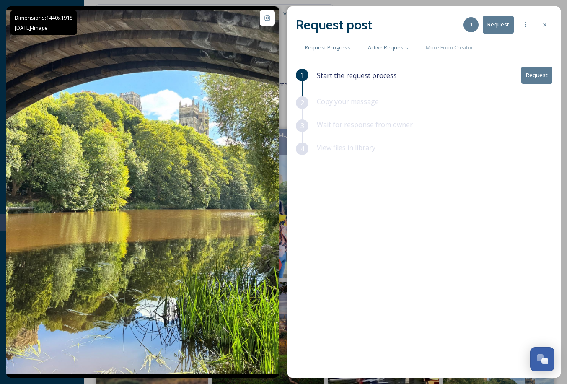
click at [391, 53] on div "Active Requests" at bounding box center [388, 47] width 58 height 17
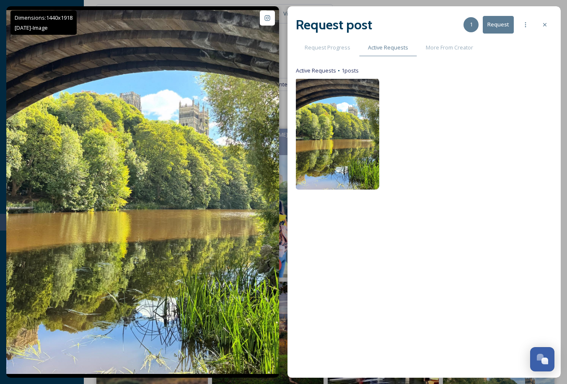
click at [352, 122] on img at bounding box center [337, 134] width 84 height 112
click at [547, 31] on div at bounding box center [544, 24] width 15 height 15
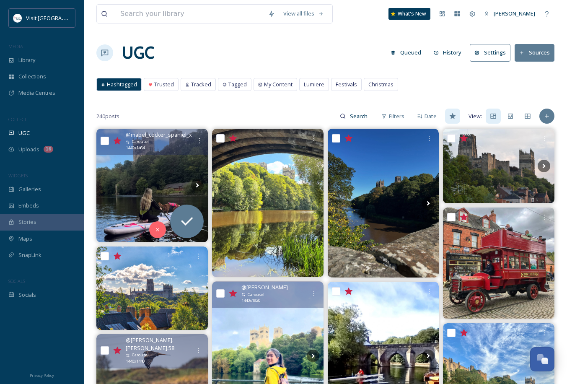
click at [121, 179] on img at bounding box center [151, 185] width 111 height 113
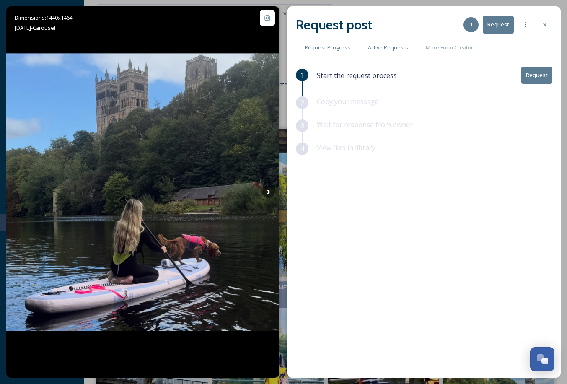
click at [380, 48] on span "Active Requests" at bounding box center [388, 48] width 40 height 8
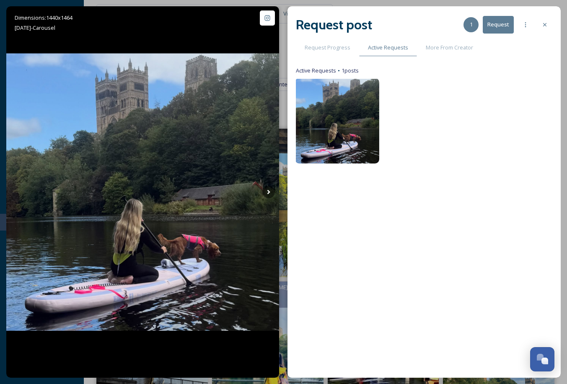
click at [336, 131] on img at bounding box center [337, 120] width 84 height 85
drag, startPoint x: 336, startPoint y: 131, endPoint x: 331, endPoint y: 65, distance: 65.9
click at [340, 129] on img at bounding box center [337, 120] width 84 height 85
click at [317, 71] on span "Active Requests" at bounding box center [316, 71] width 40 height 8
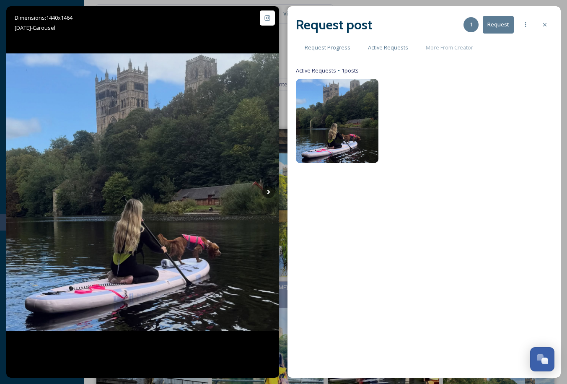
click at [351, 51] on div "Request Progress" at bounding box center [327, 47] width 63 height 17
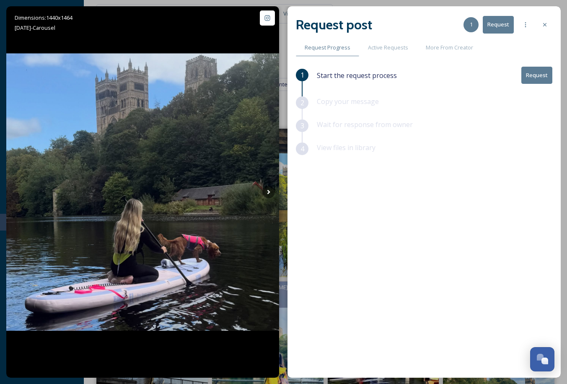
click at [493, 31] on button "Request" at bounding box center [497, 24] width 31 height 17
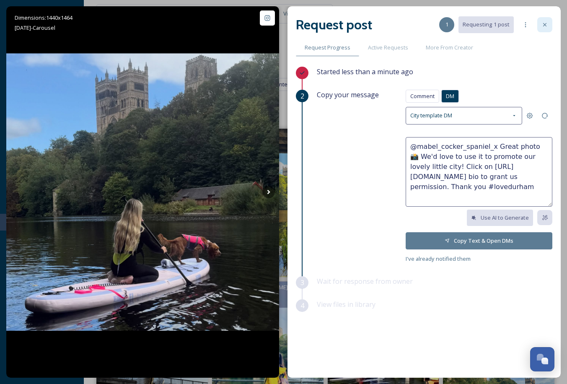
click at [546, 20] on div at bounding box center [544, 24] width 15 height 15
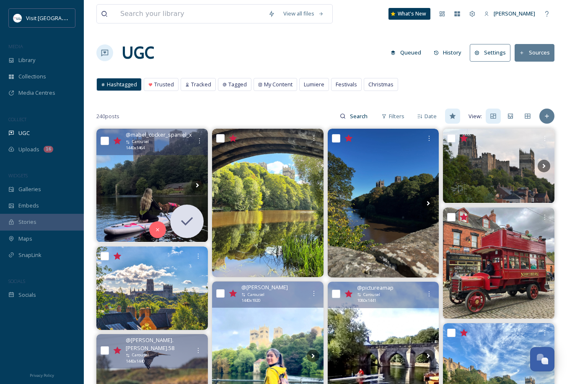
scroll to position [196, 0]
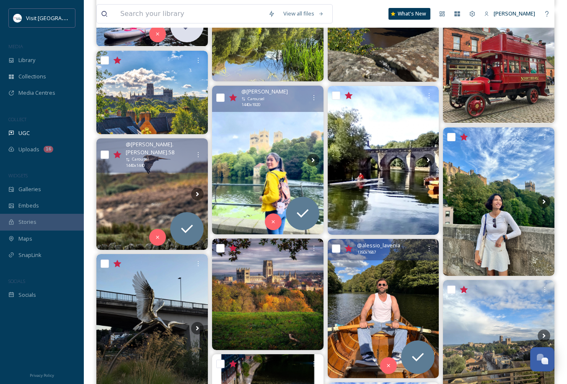
click at [403, 277] on img at bounding box center [383, 308] width 111 height 139
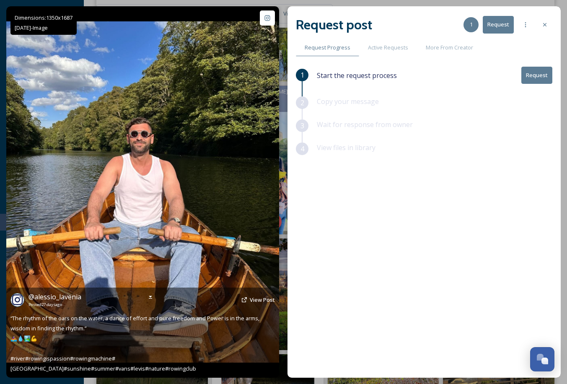
click at [260, 26] on img at bounding box center [142, 191] width 273 height 341
click at [268, 19] on icon at bounding box center [267, 17] width 5 height 5
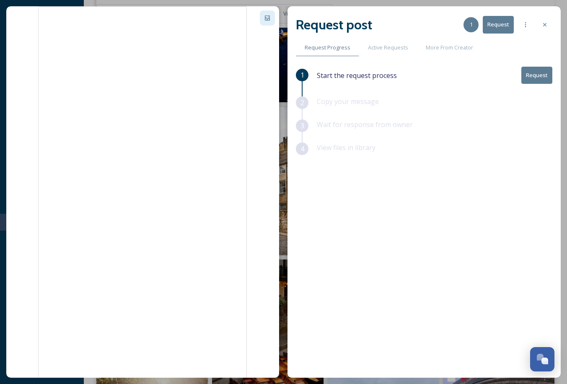
scroll to position [782, 0]
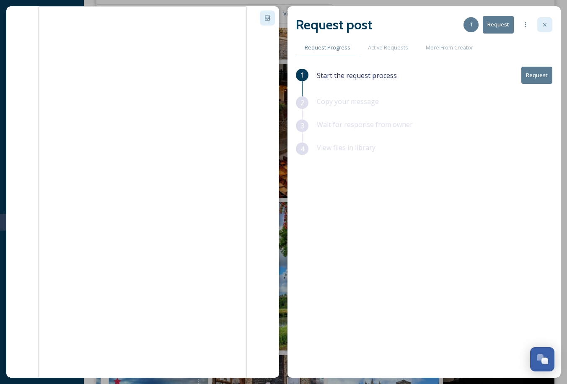
click at [546, 27] on icon at bounding box center [544, 24] width 7 height 7
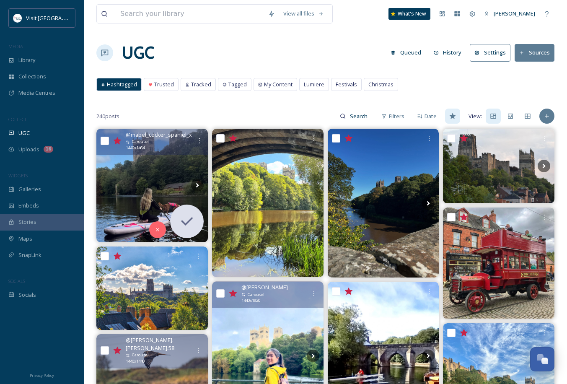
click at [404, 50] on button "Queued" at bounding box center [405, 52] width 39 height 16
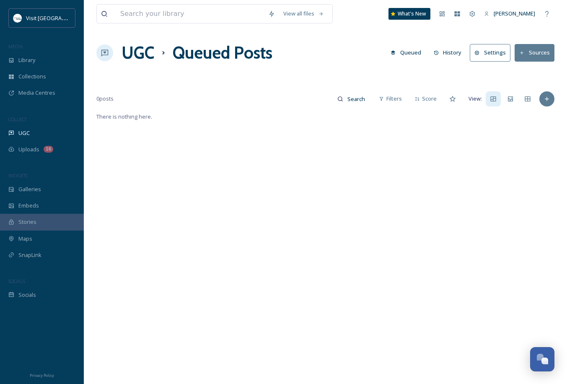
click at [405, 49] on button "Queued" at bounding box center [405, 52] width 39 height 16
click at [395, 96] on span "Filters" at bounding box center [393, 99] width 15 height 8
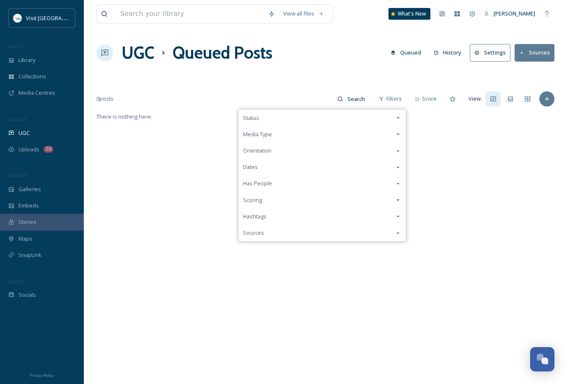
drag, startPoint x: 395, startPoint y: 96, endPoint x: 397, endPoint y: 112, distance: 16.1
click at [397, 112] on div "Status" at bounding box center [322, 118] width 167 height 16
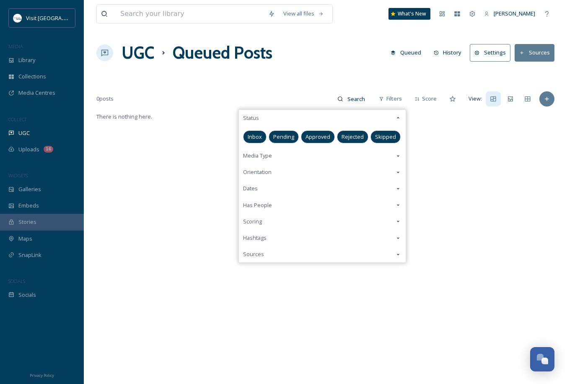
click at [260, 134] on span "Inbox" at bounding box center [255, 137] width 14 height 8
drag, startPoint x: 260, startPoint y: 134, endPoint x: 326, endPoint y: 137, distance: 66.3
click at [326, 137] on span "Approved" at bounding box center [317, 137] width 25 height 8
drag, startPoint x: 326, startPoint y: 137, endPoint x: 259, endPoint y: 135, distance: 66.6
click at [259, 135] on span "Inbox" at bounding box center [255, 137] width 14 height 8
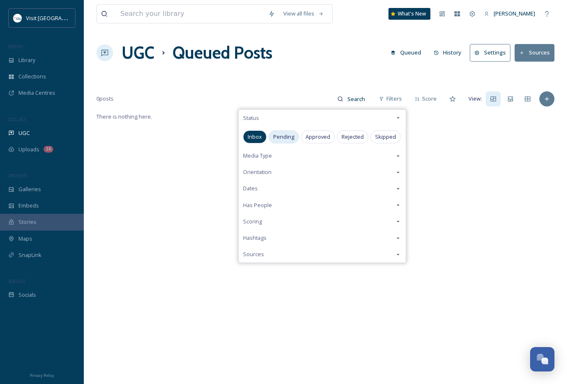
click at [283, 137] on span "Pending" at bounding box center [283, 137] width 21 height 8
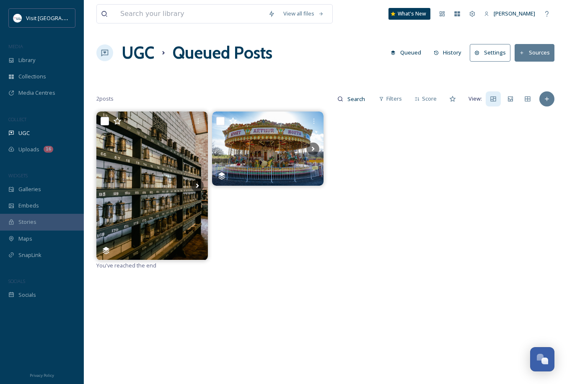
click at [301, 81] on div "View all files What's New [PERSON_NAME] UGC Queued Posts Queued History Setting…" at bounding box center [325, 247] width 483 height 495
click at [27, 129] on span "UGC" at bounding box center [23, 133] width 11 height 8
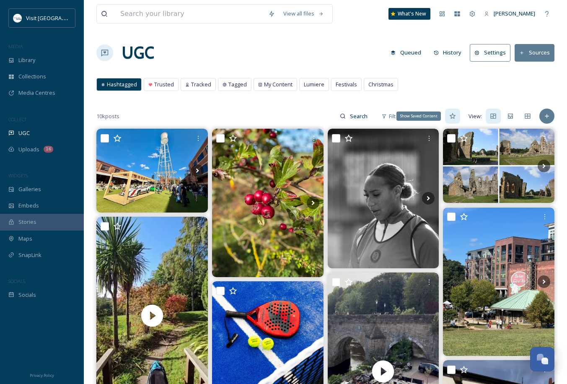
click at [451, 114] on icon at bounding box center [452, 116] width 7 height 7
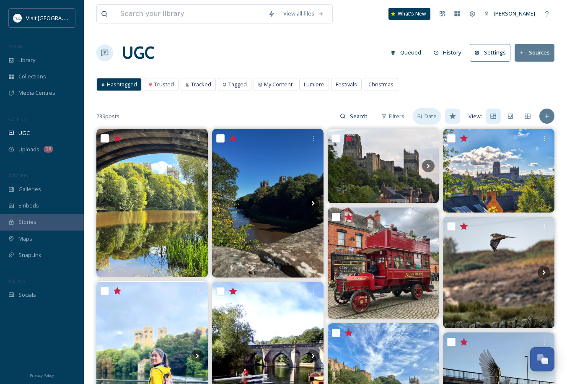
click at [428, 119] on span "Date" at bounding box center [430, 116] width 12 height 8
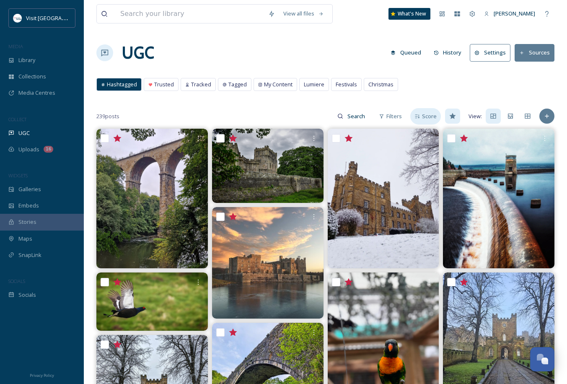
click at [428, 119] on span "Score" at bounding box center [429, 116] width 15 height 8
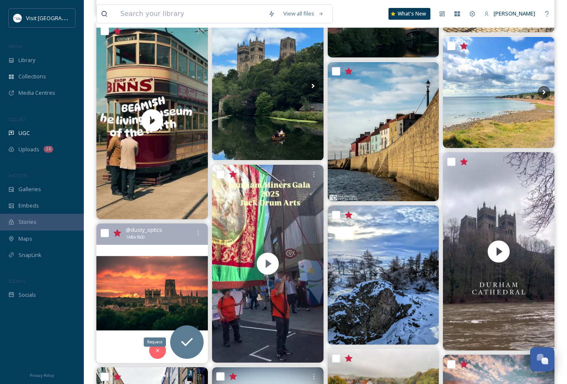
scroll to position [1072, 0]
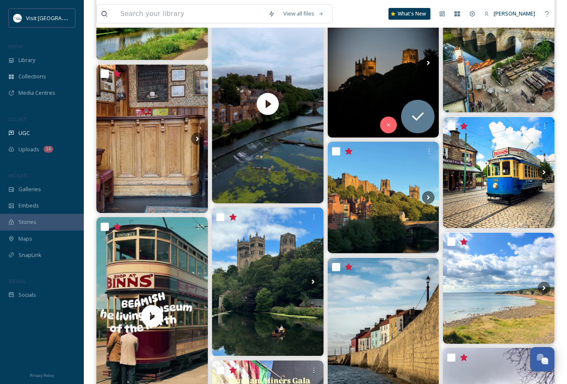
click at [378, 94] on img at bounding box center [383, 63] width 111 height 148
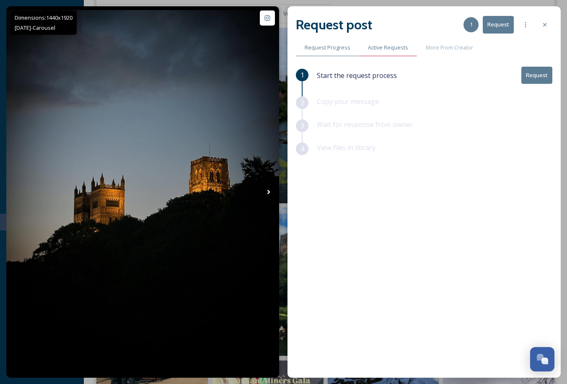
click at [376, 53] on div "Active Requests" at bounding box center [388, 47] width 58 height 17
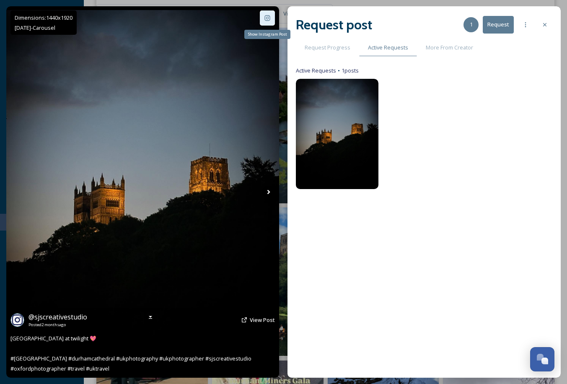
click at [261, 18] on div "Show Instagram Post" at bounding box center [267, 17] width 15 height 15
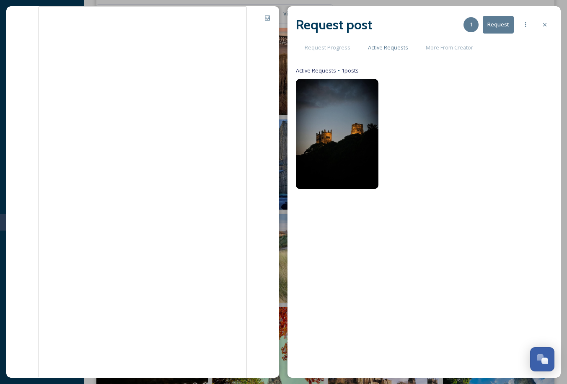
scroll to position [2050, 0]
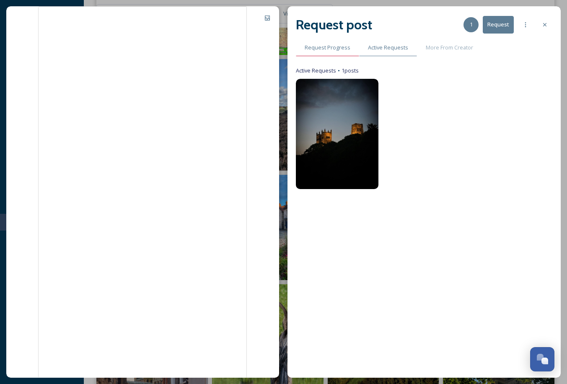
click at [324, 47] on span "Request Progress" at bounding box center [327, 48] width 46 height 8
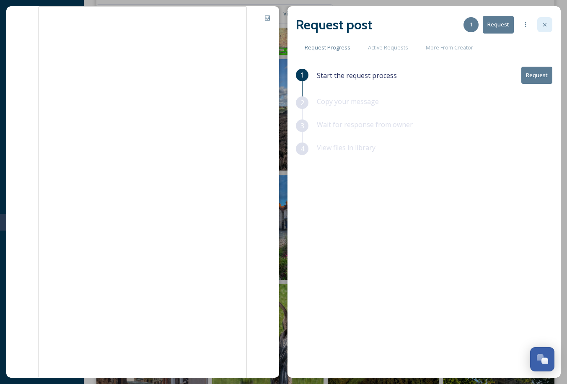
click at [548, 27] on div at bounding box center [544, 24] width 15 height 15
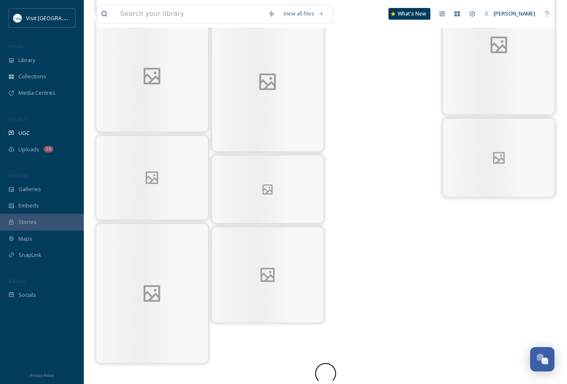
scroll to position [3672, 0]
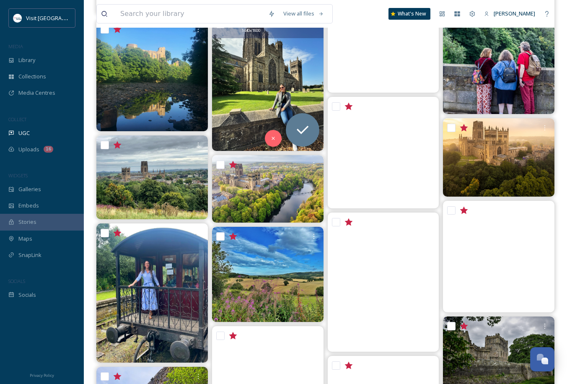
click at [283, 85] on img at bounding box center [267, 81] width 111 height 139
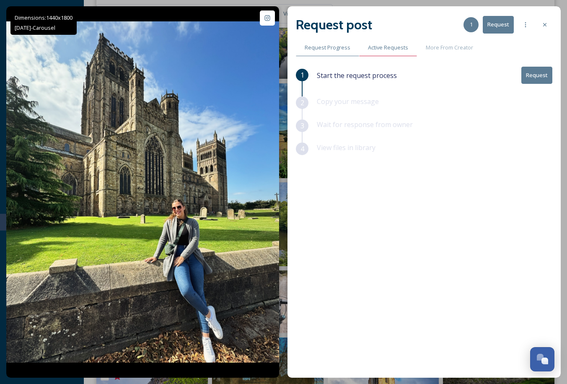
click at [383, 44] on span "Active Requests" at bounding box center [388, 48] width 40 height 8
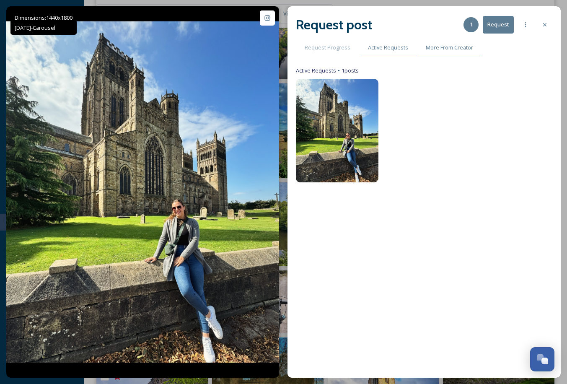
click at [434, 45] on span "More From Creator" at bounding box center [449, 48] width 47 height 8
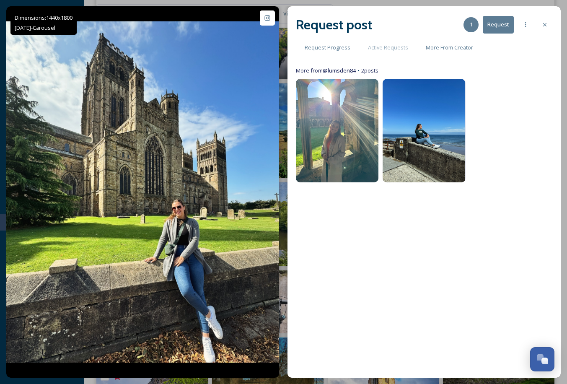
click at [342, 53] on div "Request Progress" at bounding box center [327, 47] width 63 height 17
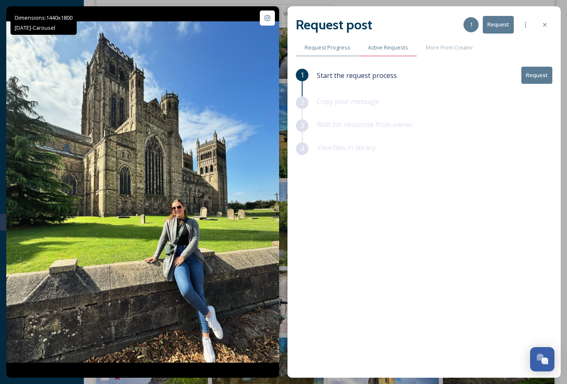
click at [392, 56] on div "Active Requests" at bounding box center [388, 47] width 58 height 17
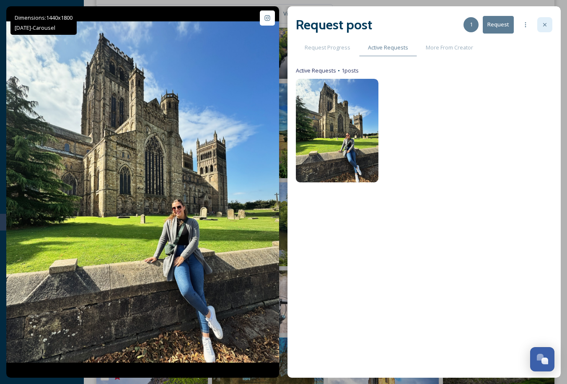
click at [544, 18] on div at bounding box center [544, 24] width 15 height 15
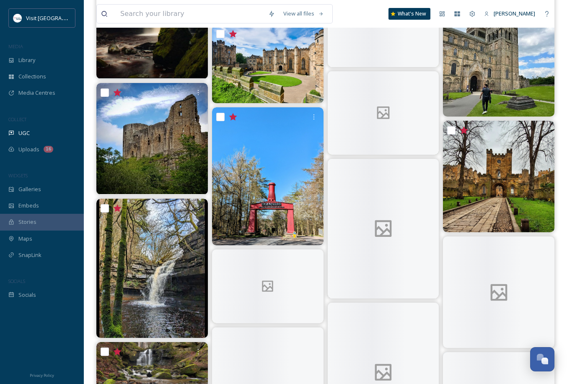
scroll to position [4454, 0]
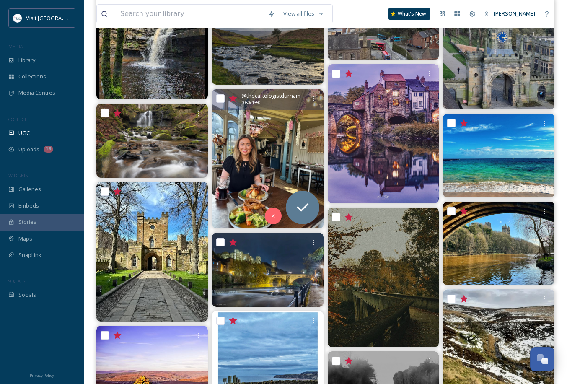
click at [284, 141] on img at bounding box center [267, 158] width 111 height 139
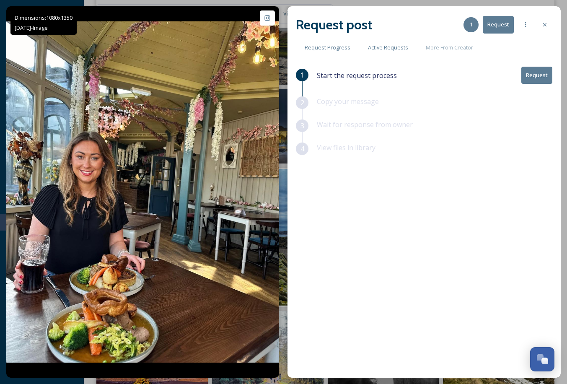
click at [377, 46] on span "Active Requests" at bounding box center [388, 48] width 40 height 8
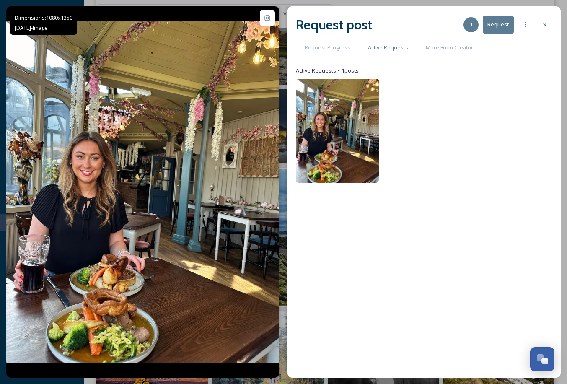
click at [356, 102] on img at bounding box center [337, 130] width 84 height 105
click at [419, 47] on div "More From Creator" at bounding box center [449, 47] width 65 height 17
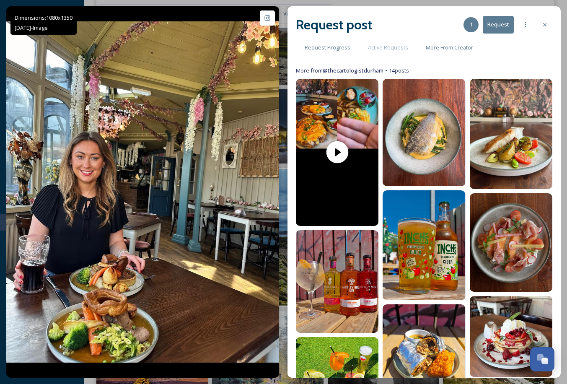
click at [346, 43] on div "Request Progress" at bounding box center [327, 47] width 63 height 17
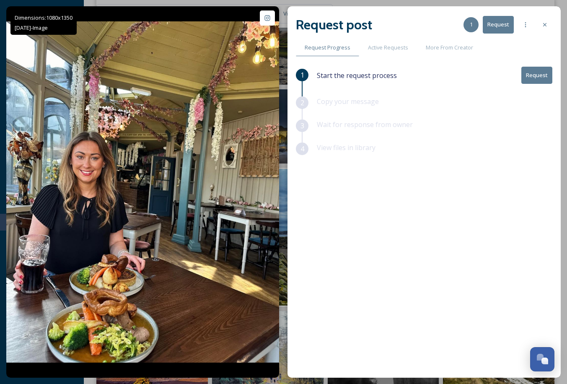
drag, startPoint x: 543, startPoint y: 22, endPoint x: 535, endPoint y: 31, distance: 12.8
click at [543, 22] on div at bounding box center [544, 24] width 15 height 15
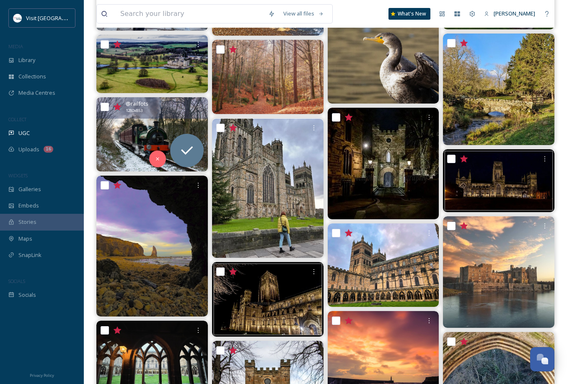
scroll to position [5627, 0]
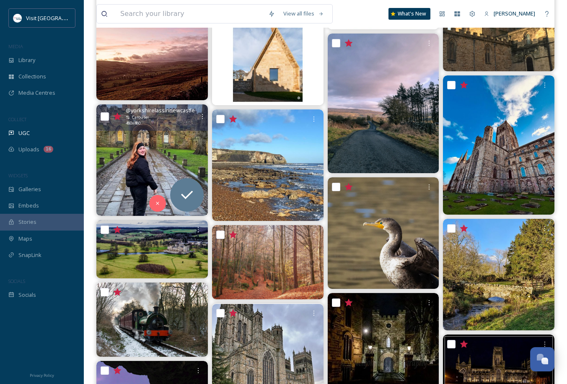
click at [157, 133] on img at bounding box center [151, 159] width 111 height 111
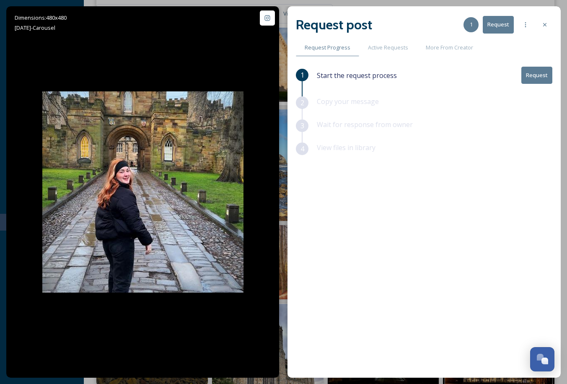
drag, startPoint x: 546, startPoint y: 23, endPoint x: 529, endPoint y: 39, distance: 23.7
click at [544, 26] on icon at bounding box center [544, 24] width 7 height 7
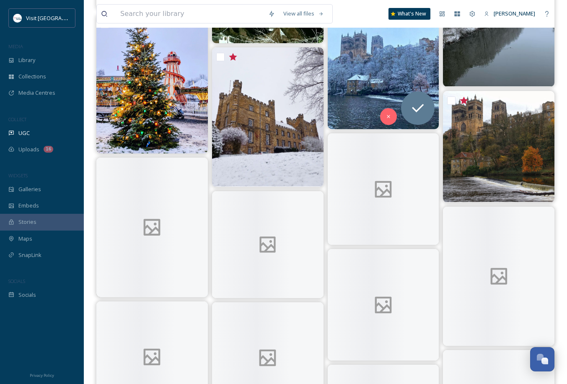
scroll to position [6604, 0]
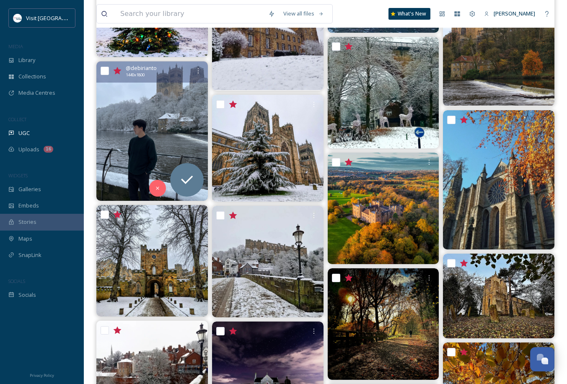
click at [143, 157] on img at bounding box center [151, 131] width 111 height 139
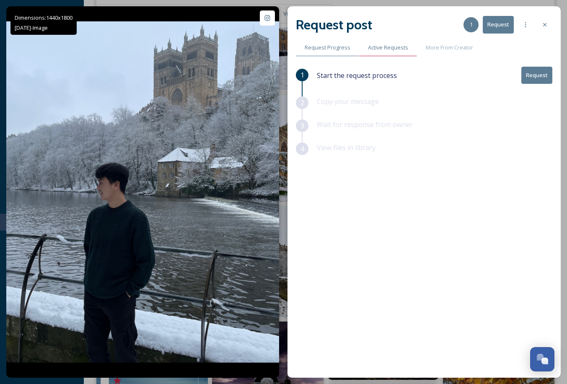
click at [392, 41] on div "Active Requests" at bounding box center [388, 47] width 58 height 17
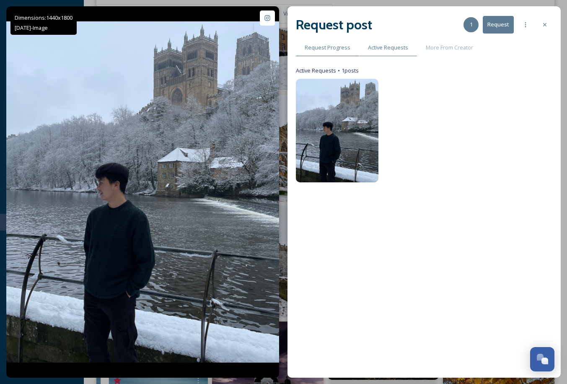
click at [328, 42] on div "Request Progress" at bounding box center [327, 47] width 63 height 17
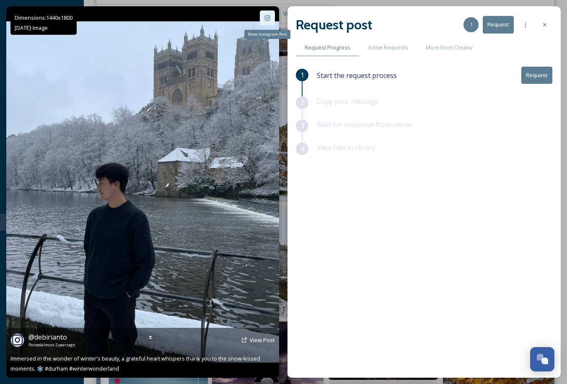
click at [262, 19] on div "Show Instagram Post" at bounding box center [267, 17] width 15 height 15
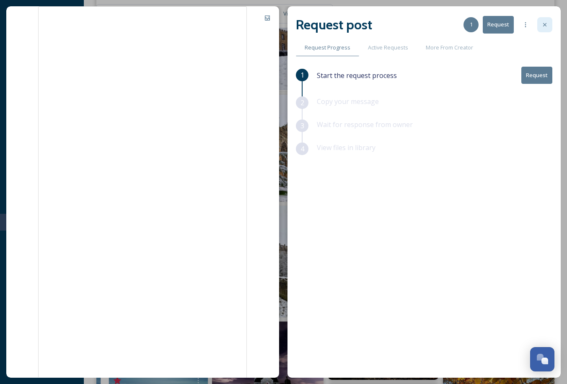
click at [541, 31] on div at bounding box center [544, 24] width 15 height 15
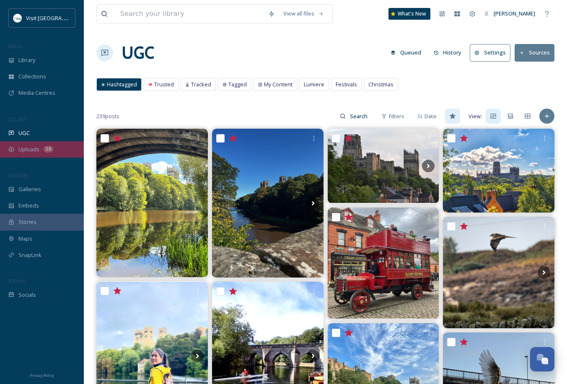
click at [25, 155] on div "Uploads 16" at bounding box center [42, 149] width 84 height 16
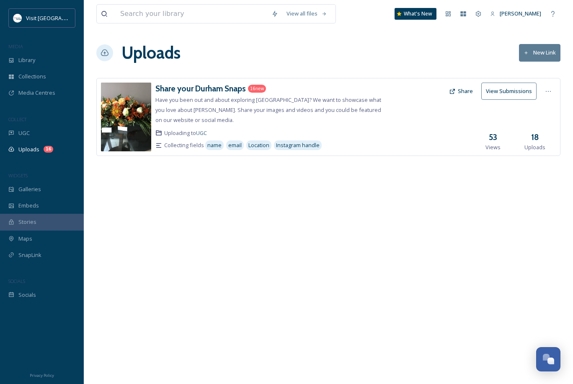
click at [516, 93] on button "View Submissions" at bounding box center [508, 91] width 55 height 17
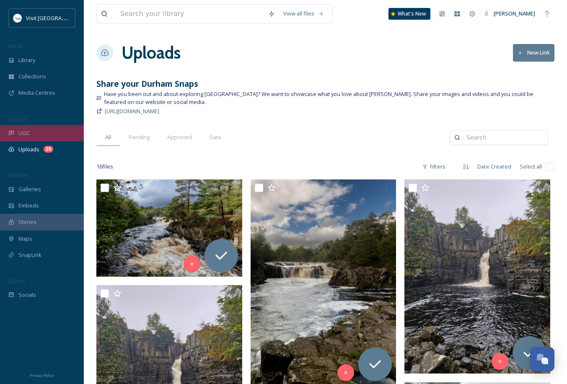
click at [26, 135] on span "UGC" at bounding box center [23, 133] width 11 height 8
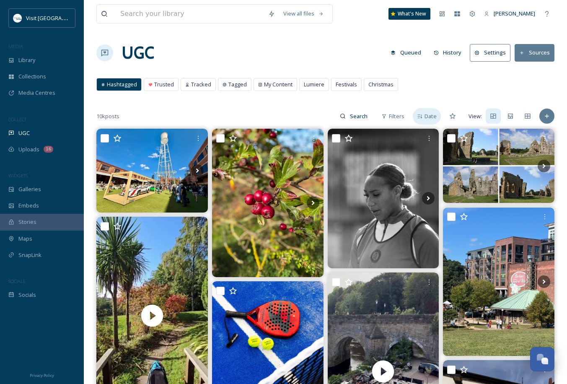
click at [421, 119] on div "Date" at bounding box center [427, 116] width 28 height 16
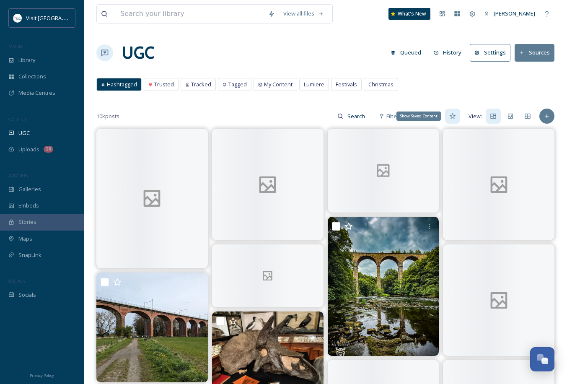
click at [454, 114] on icon at bounding box center [452, 116] width 7 height 7
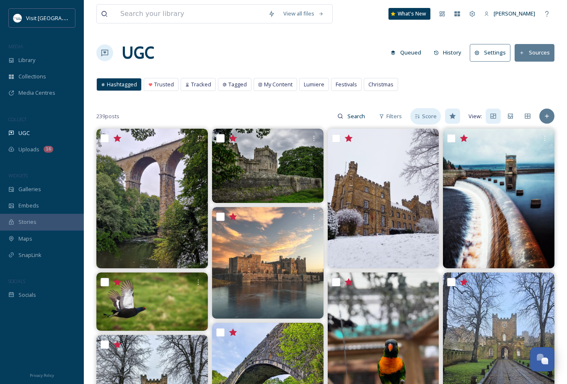
click at [419, 118] on icon at bounding box center [416, 116] width 5 height 5
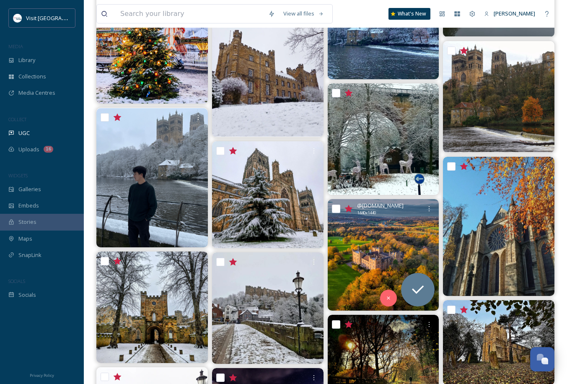
scroll to position [7062, 0]
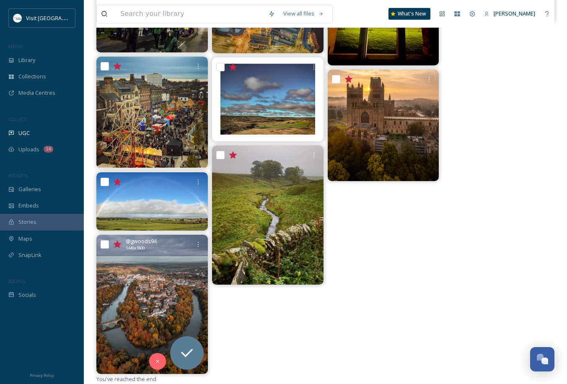
click at [160, 259] on img at bounding box center [151, 304] width 111 height 139
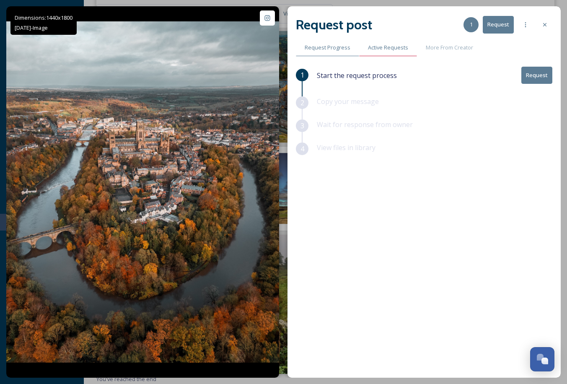
click at [381, 44] on span "Active Requests" at bounding box center [388, 48] width 40 height 8
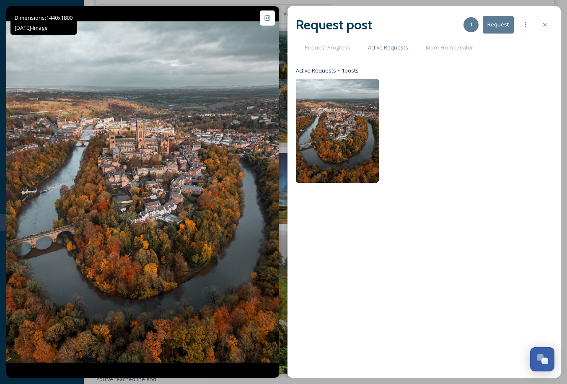
click at [352, 86] on img at bounding box center [337, 130] width 84 height 105
click at [337, 51] on span "Request Progress" at bounding box center [327, 48] width 46 height 8
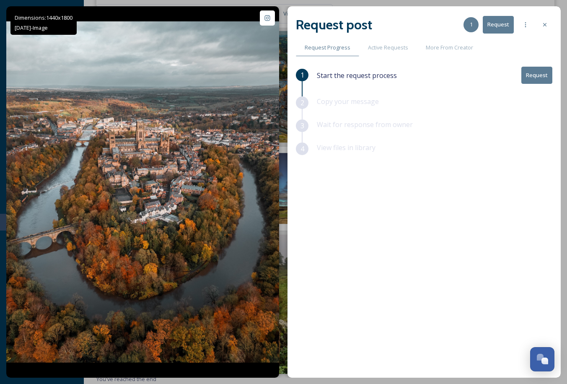
click at [524, 73] on button "Request" at bounding box center [536, 75] width 31 height 17
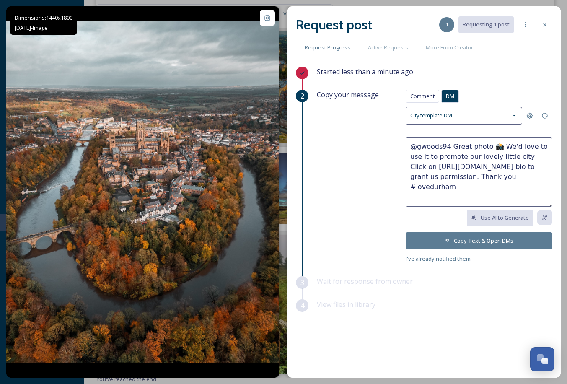
drag, startPoint x: 498, startPoint y: 238, endPoint x: 474, endPoint y: 298, distance: 64.5
click at [474, 298] on div "Started less than a minute ago 2 Copy your message Comment DM Comment DM City t…" at bounding box center [424, 200] width 256 height 267
click at [426, 98] on span "Comment" at bounding box center [422, 96] width 24 height 8
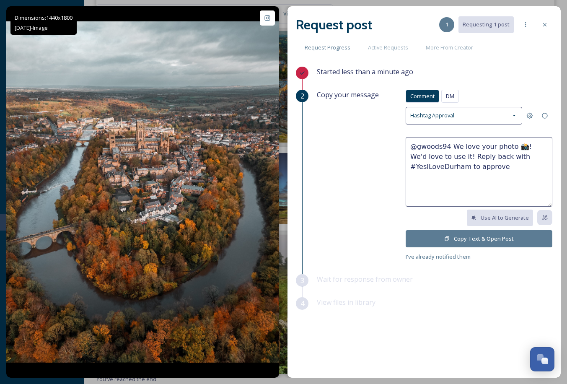
click at [482, 238] on button "Copy Text & Open Post" at bounding box center [478, 238] width 147 height 17
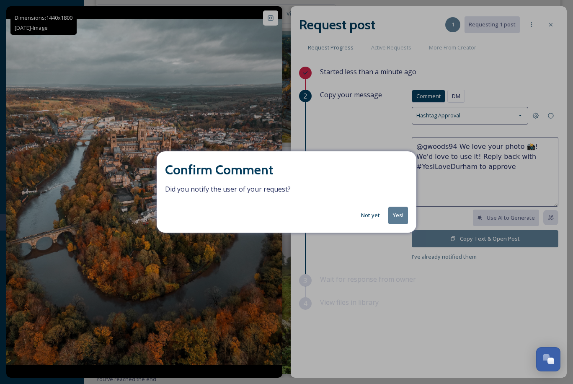
click at [366, 221] on button "Not yet" at bounding box center [370, 215] width 27 height 16
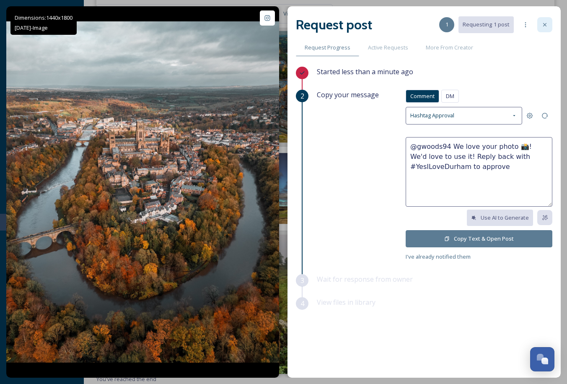
click at [546, 25] on icon at bounding box center [544, 24] width 7 height 7
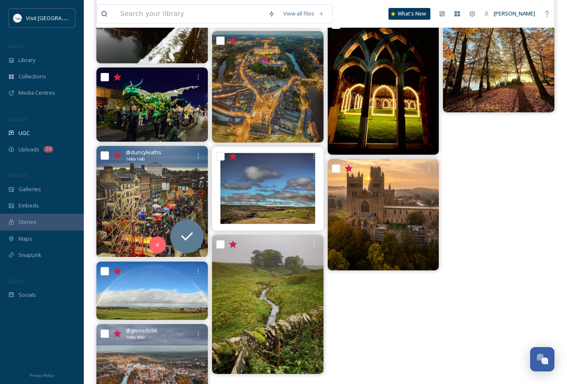
click at [187, 198] on img at bounding box center [151, 201] width 111 height 111
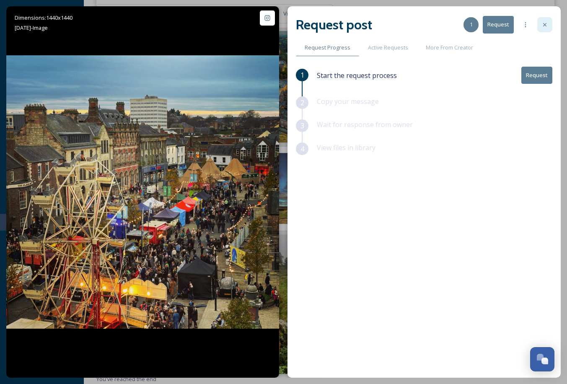
click at [548, 26] on div at bounding box center [544, 24] width 15 height 15
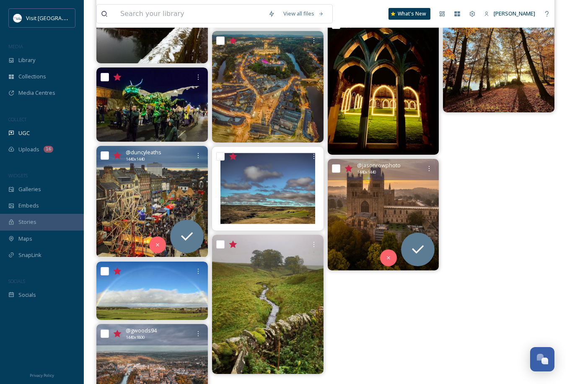
click at [353, 196] on img at bounding box center [383, 214] width 111 height 111
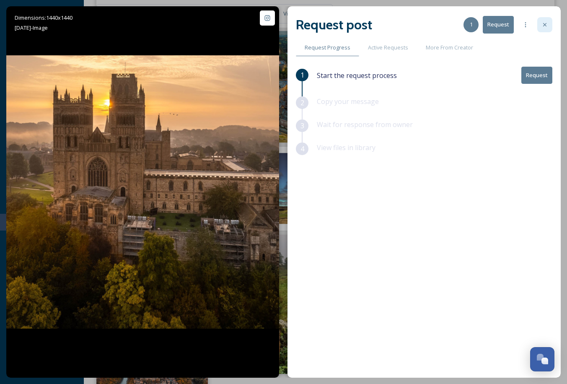
click at [543, 26] on icon at bounding box center [544, 24] width 7 height 7
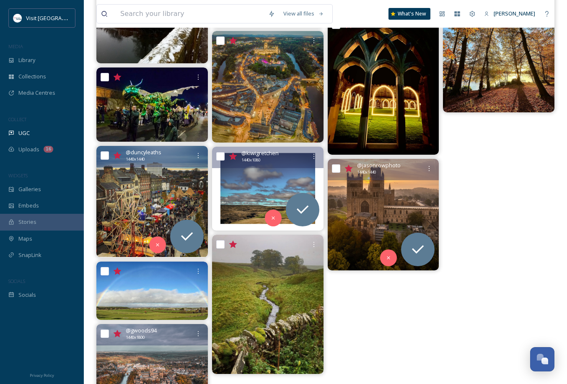
scroll to position [6777, 0]
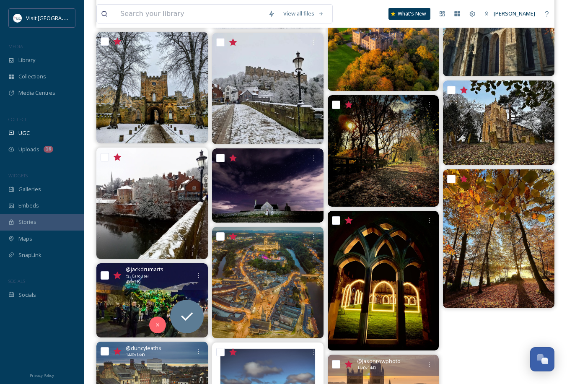
click at [163, 300] on img at bounding box center [151, 300] width 111 height 74
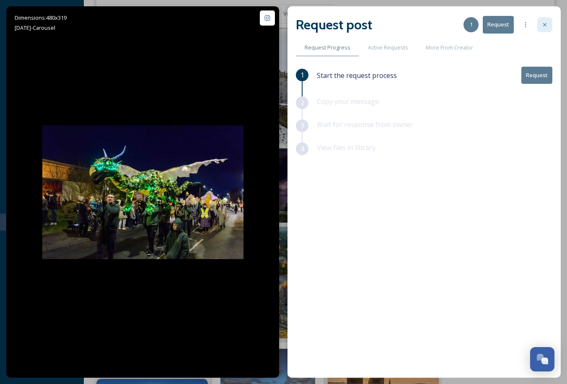
click at [542, 20] on div at bounding box center [544, 24] width 15 height 15
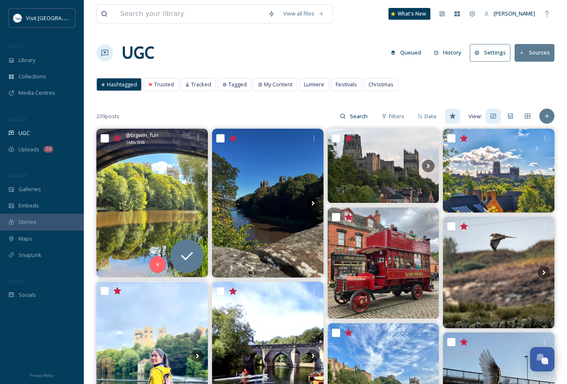
click at [125, 175] on img at bounding box center [151, 203] width 111 height 148
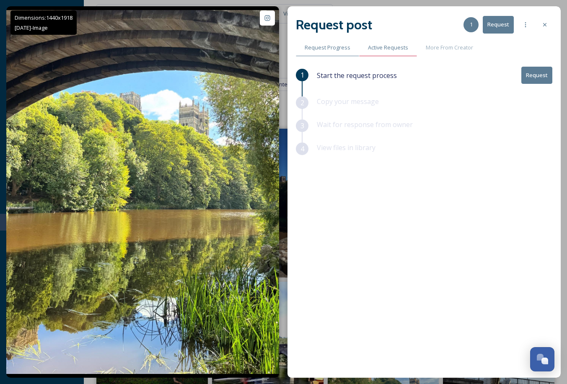
click at [378, 43] on div "Active Requests" at bounding box center [388, 47] width 58 height 17
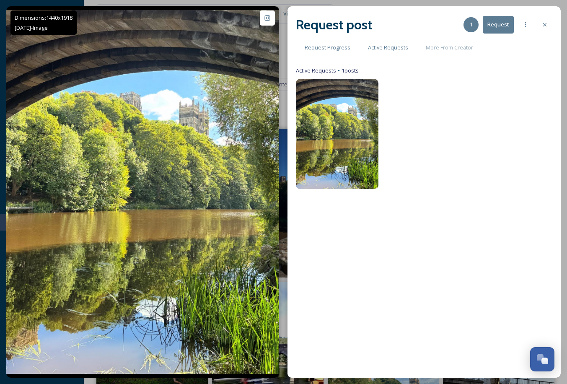
click at [325, 54] on div "Request Progress" at bounding box center [327, 47] width 63 height 17
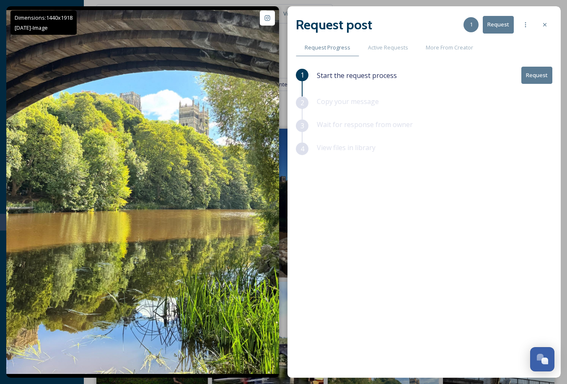
click at [534, 72] on button "Request" at bounding box center [536, 75] width 31 height 17
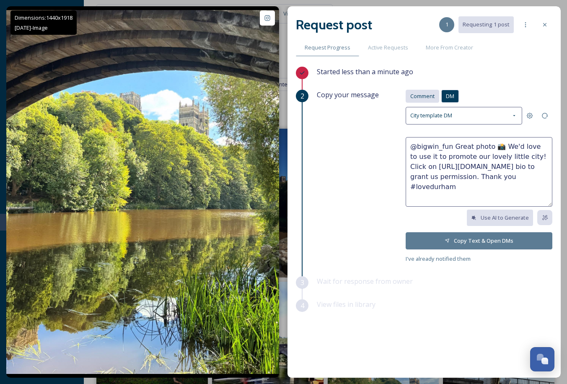
click at [418, 101] on div "Comment" at bounding box center [422, 96] width 34 height 13
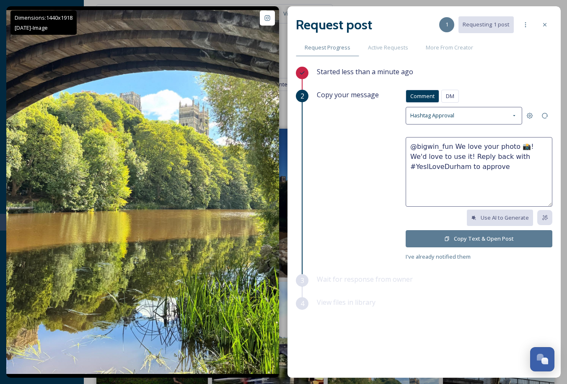
click at [471, 240] on button "Copy Text & Open Post" at bounding box center [478, 238] width 147 height 17
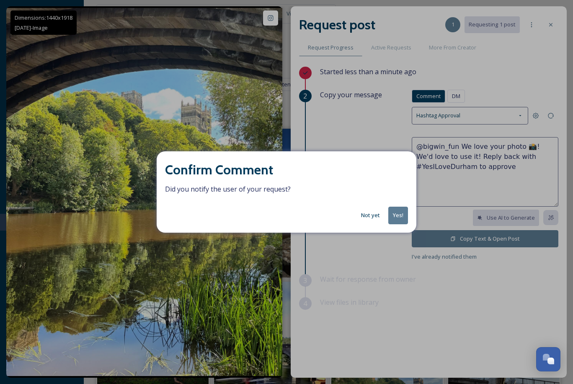
click at [396, 219] on button "Yes!" at bounding box center [398, 214] width 20 height 17
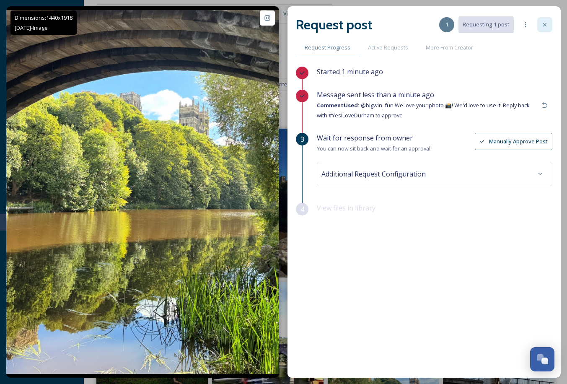
click at [545, 29] on div at bounding box center [544, 24] width 15 height 15
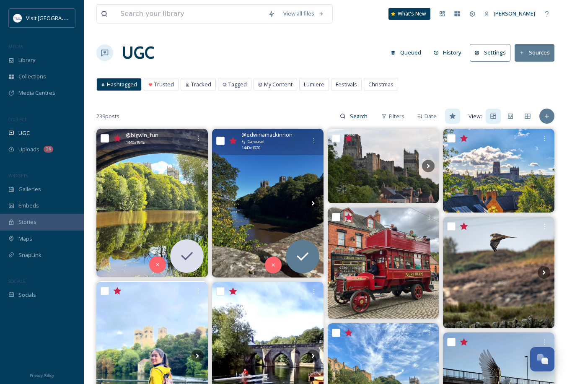
click at [246, 182] on img at bounding box center [267, 203] width 111 height 148
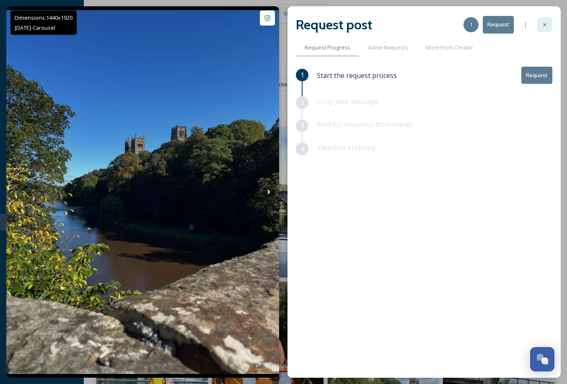
click at [543, 26] on icon at bounding box center [544, 24] width 7 height 7
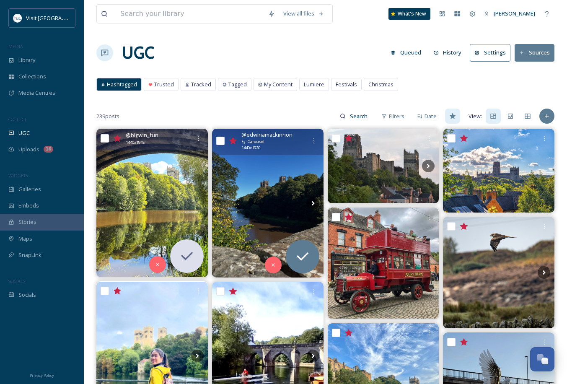
click at [287, 188] on img at bounding box center [267, 203] width 111 height 148
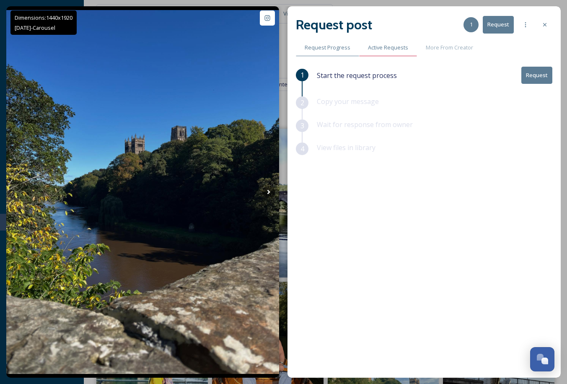
click at [381, 54] on div "Active Requests" at bounding box center [388, 47] width 58 height 17
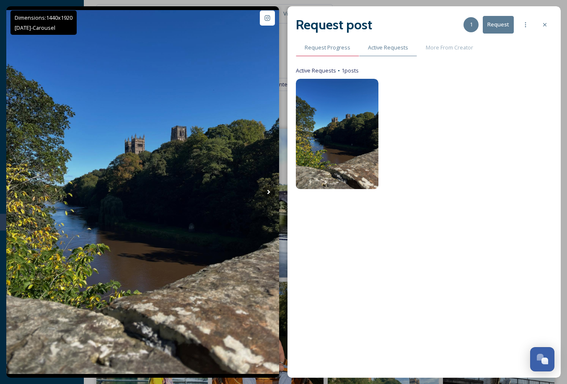
click at [333, 50] on span "Request Progress" at bounding box center [327, 48] width 46 height 8
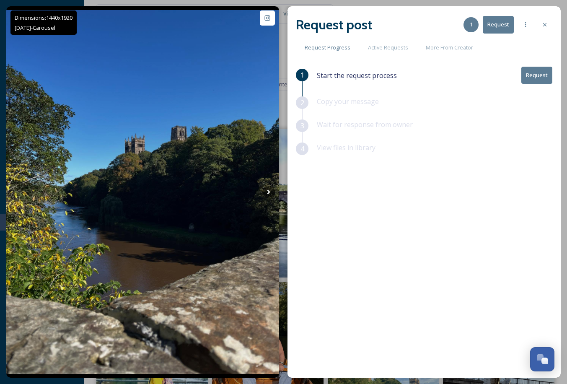
click at [531, 77] on button "Request" at bounding box center [536, 75] width 31 height 17
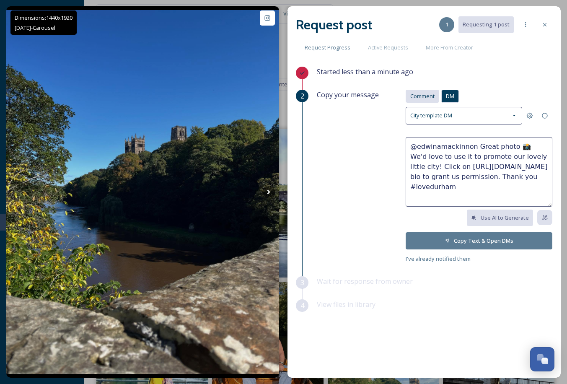
click at [430, 98] on span "Comment" at bounding box center [422, 96] width 24 height 8
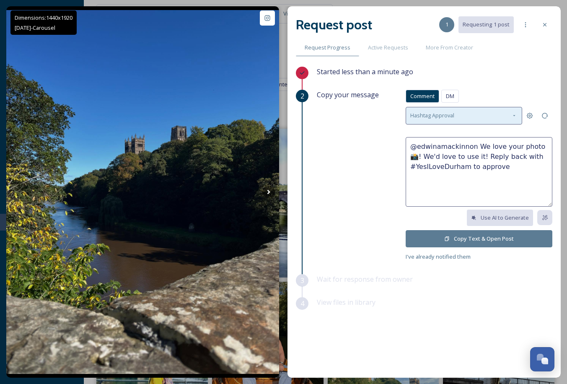
click at [468, 115] on div "Hashtag Approval" at bounding box center [463, 115] width 116 height 17
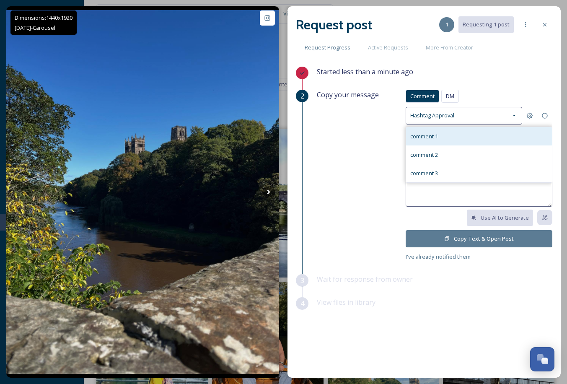
click at [462, 131] on div "comment 1" at bounding box center [479, 136] width 146 height 18
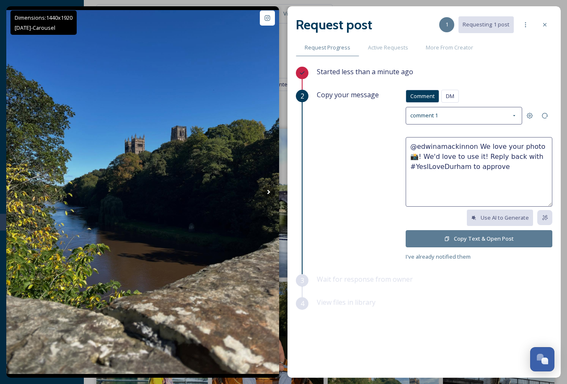
type textarea "@edwinamackinnon Great photo 📸! We would love to feature it! Just comment #YesI…"
drag, startPoint x: 428, startPoint y: 157, endPoint x: 442, endPoint y: 152, distance: 14.3
click at [398, 143] on div "Copy your message Comment DM Comment DM comment 1 @edwinamackinnon Great photo …" at bounding box center [434, 176] width 235 height 172
click at [477, 243] on button "Copy Text & Open Post" at bounding box center [478, 238] width 147 height 17
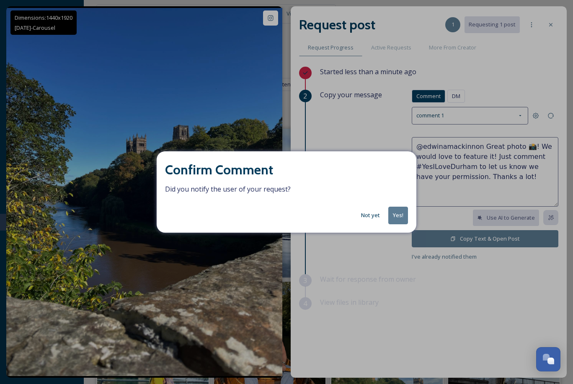
click at [390, 215] on button "Yes!" at bounding box center [398, 214] width 20 height 17
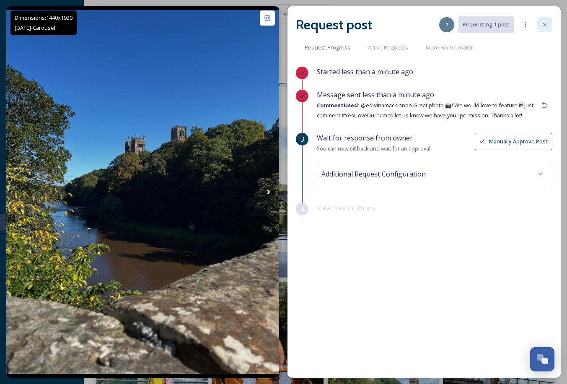
click at [543, 18] on div at bounding box center [544, 24] width 15 height 15
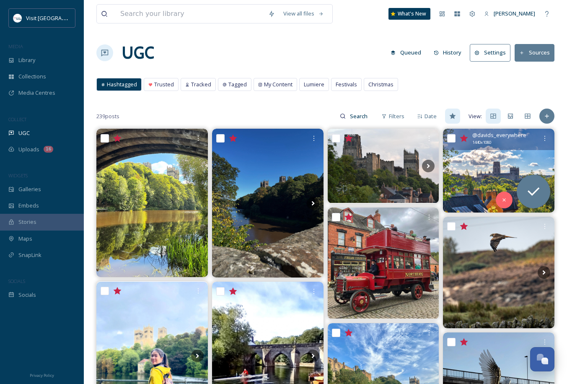
click at [501, 155] on img at bounding box center [498, 170] width 111 height 83
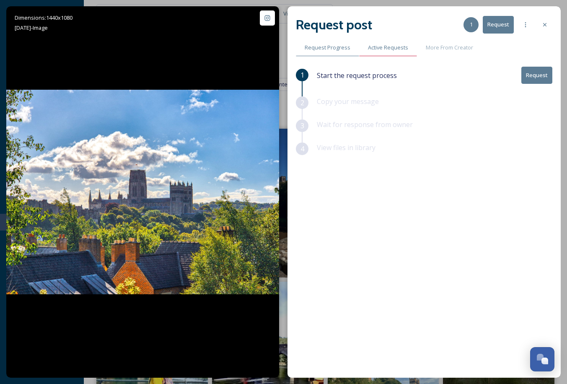
click at [400, 46] on span "Active Requests" at bounding box center [388, 48] width 40 height 8
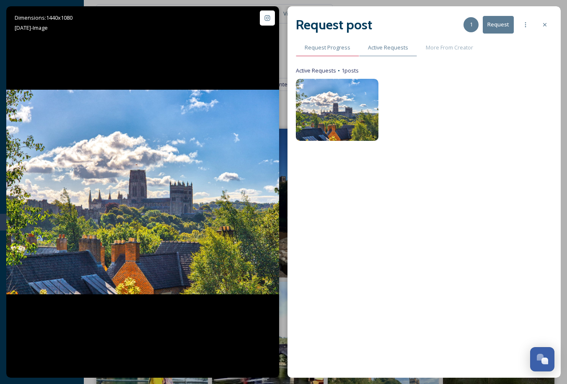
click at [333, 49] on span "Request Progress" at bounding box center [327, 48] width 46 height 8
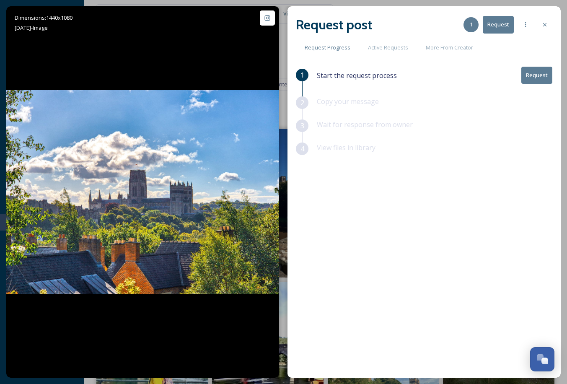
click at [532, 74] on button "Request" at bounding box center [536, 75] width 31 height 17
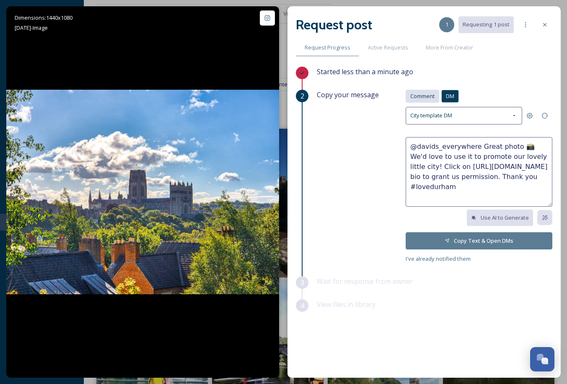
click at [418, 95] on span "Comment" at bounding box center [422, 96] width 24 height 8
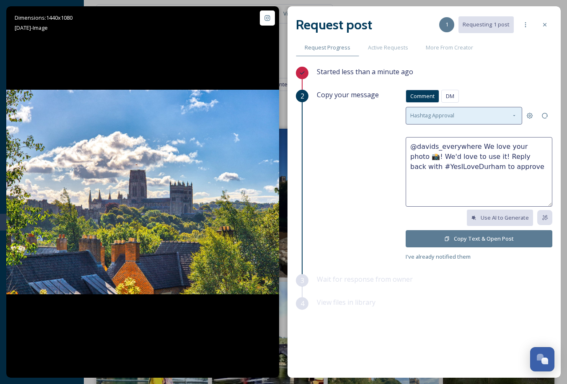
click at [437, 107] on div "Hashtag Approval" at bounding box center [463, 115] width 116 height 17
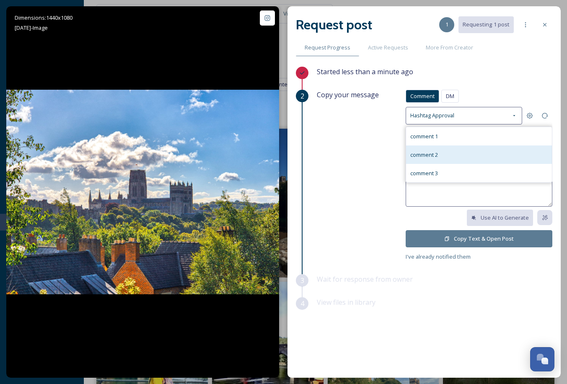
click at [446, 150] on div "comment 2" at bounding box center [479, 154] width 146 height 18
type textarea "@davids_everywhere Thank you for sharing your photo. We would like to feature i…"
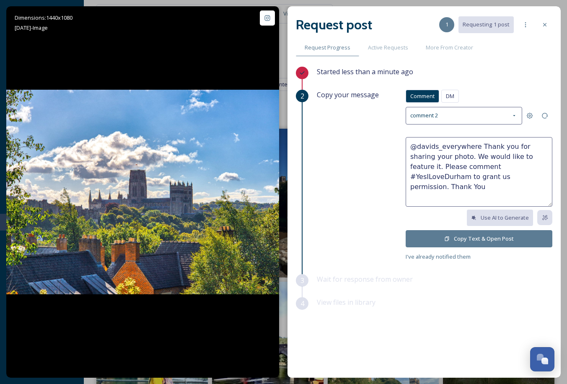
drag, startPoint x: 428, startPoint y: 157, endPoint x: 440, endPoint y: 150, distance: 13.4
click at [356, 126] on div "Copy your message Comment DM Comment DM comment 2 @davids_everywhere Thank you …" at bounding box center [434, 176] width 235 height 172
drag, startPoint x: 449, startPoint y: 156, endPoint x: 429, endPoint y: 179, distance: 30.6
click at [418, 181] on textarea "@davids_everywhere Thank you for sharing your photo. We would like to feature i…" at bounding box center [478, 172] width 147 height 70
drag, startPoint x: 438, startPoint y: 160, endPoint x: 323, endPoint y: 120, distance: 122.4
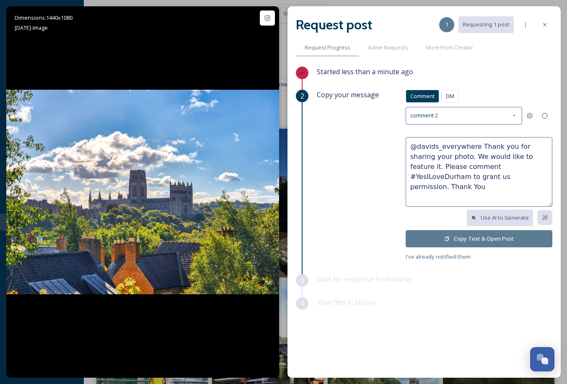
click at [315, 113] on div "2 Copy your message Comment DM Comment DM comment 2 @davids_everywhere Thank yo…" at bounding box center [424, 182] width 256 height 184
drag, startPoint x: 457, startPoint y: 173, endPoint x: 483, endPoint y: 184, distance: 28.3
click at [458, 173] on textarea "@davids_everywhere Thank you for sharing your photo. We would like to feature i…" at bounding box center [478, 172] width 147 height 70
drag, startPoint x: 425, startPoint y: 165, endPoint x: 473, endPoint y: 212, distance: 68.1
click at [372, 144] on div "Copy your message Comment DM Comment DM comment 2 @davids_everywhere Thank you …" at bounding box center [434, 176] width 235 height 172
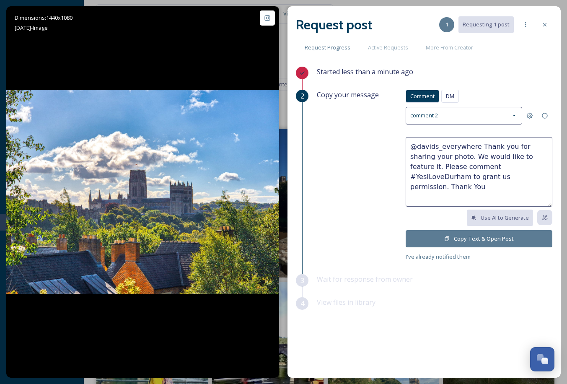
click at [498, 239] on button "Copy Text & Open Post" at bounding box center [478, 238] width 147 height 17
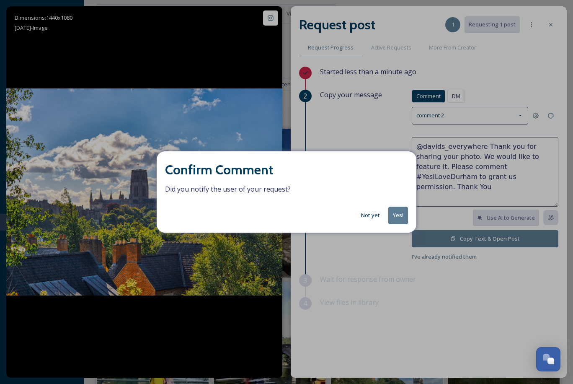
click at [397, 218] on button "Yes!" at bounding box center [398, 214] width 20 height 17
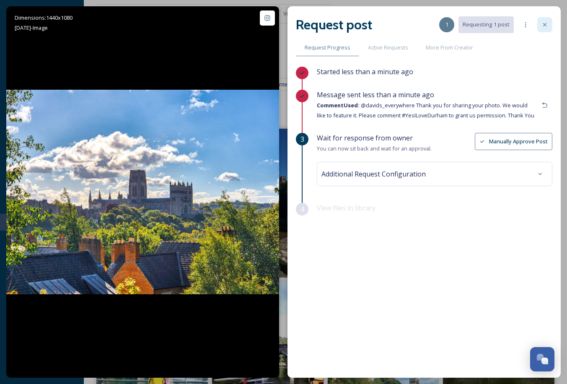
click at [543, 25] on icon at bounding box center [544, 24] width 7 height 7
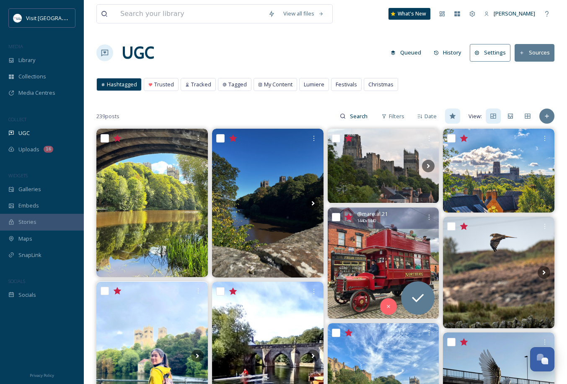
click at [389, 237] on img at bounding box center [383, 262] width 111 height 111
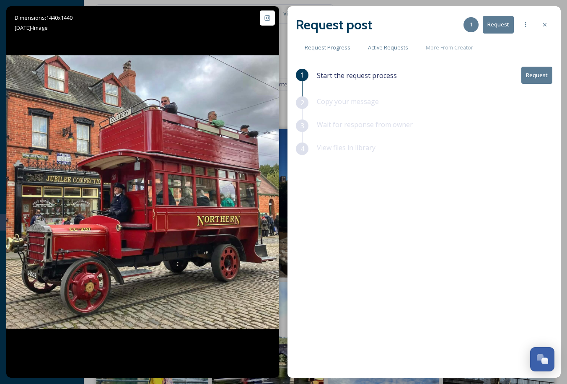
click at [384, 45] on span "Active Requests" at bounding box center [388, 48] width 40 height 8
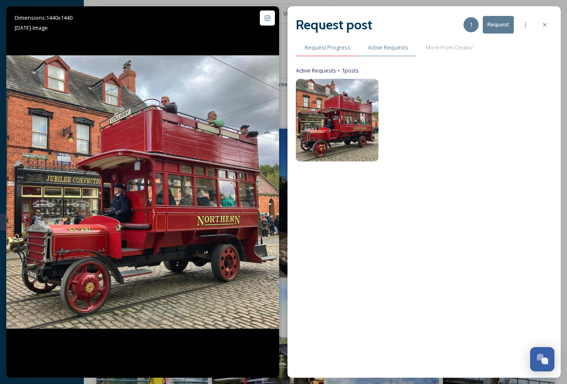
click at [300, 44] on div "Request Progress" at bounding box center [327, 47] width 63 height 17
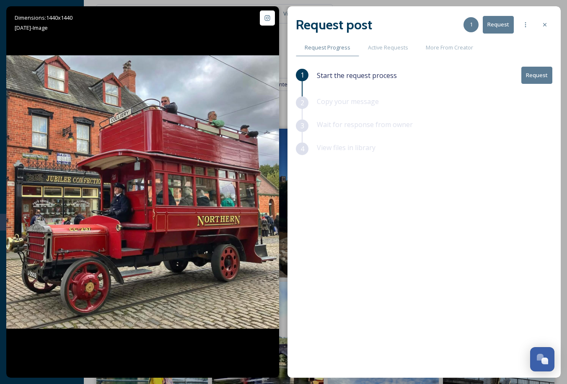
click at [527, 78] on button "Request" at bounding box center [536, 75] width 31 height 17
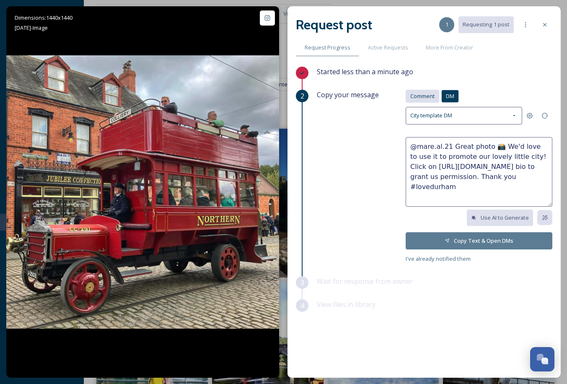
drag, startPoint x: 415, startPoint y: 88, endPoint x: 417, endPoint y: 94, distance: 5.8
click at [417, 94] on div "Started less than a minute ago 2 Copy your message Comment DM Comment DM City t…" at bounding box center [424, 200] width 256 height 267
drag, startPoint x: 417, startPoint y: 94, endPoint x: 423, endPoint y: 95, distance: 6.5
click at [423, 95] on span "Comment" at bounding box center [422, 96] width 24 height 8
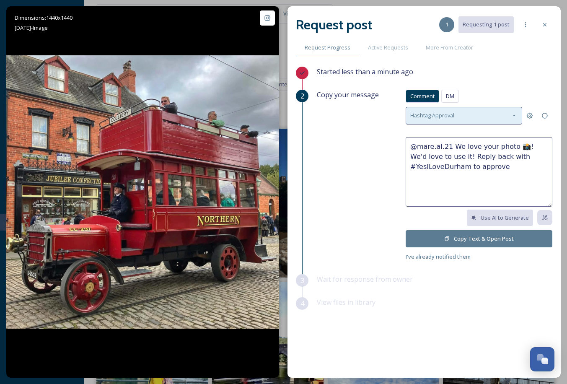
click at [436, 113] on span "Hashtag Approval" at bounding box center [432, 115] width 44 height 8
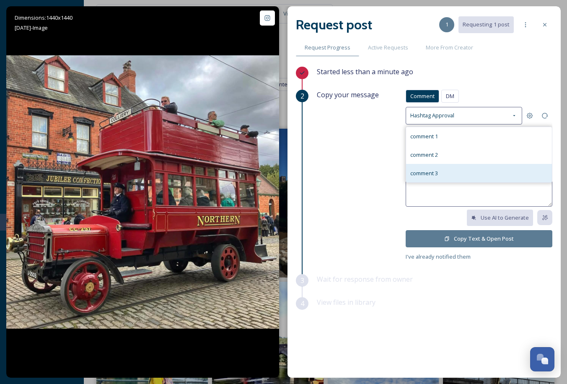
click at [453, 168] on div "comment 3" at bounding box center [479, 173] width 146 height 18
type textarea "@mare.al.21 Wow, thanks for sharing your photo, We'd love to feature it! Reply …"
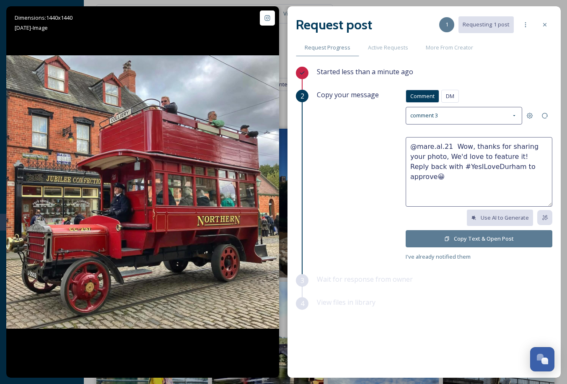
click at [384, 146] on div "Copy your message Comment DM Comment DM comment 3 @mare.al.21 Wow, thanks for s…" at bounding box center [434, 176] width 235 height 172
click at [485, 240] on button "Copy Text & Open Post" at bounding box center [478, 238] width 147 height 17
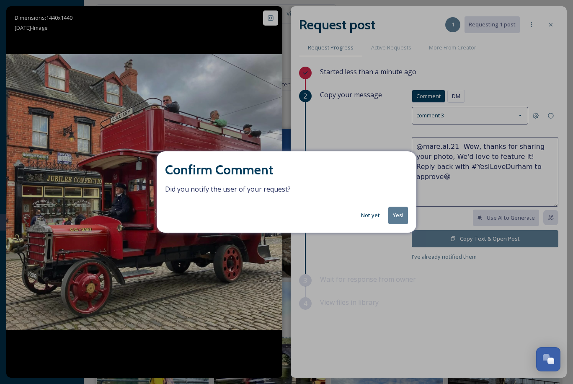
click at [397, 213] on button "Yes!" at bounding box center [398, 214] width 20 height 17
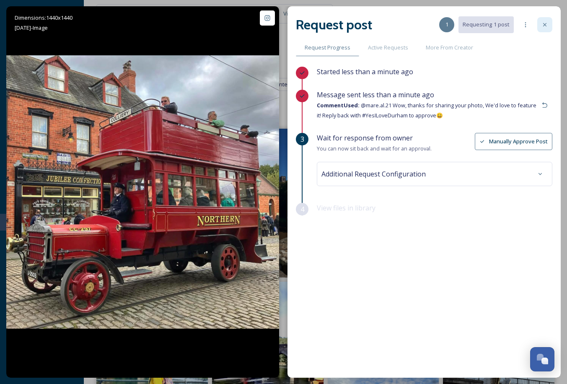
click at [543, 19] on div at bounding box center [544, 24] width 15 height 15
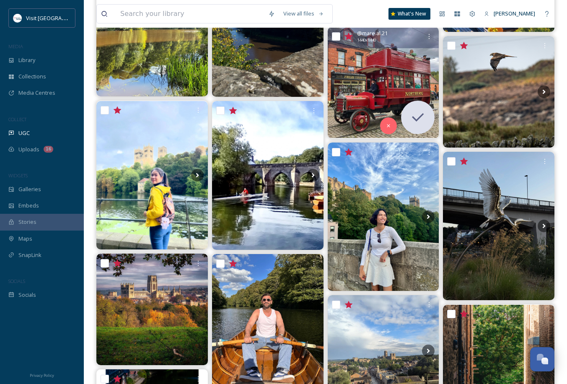
scroll to position [196, 0]
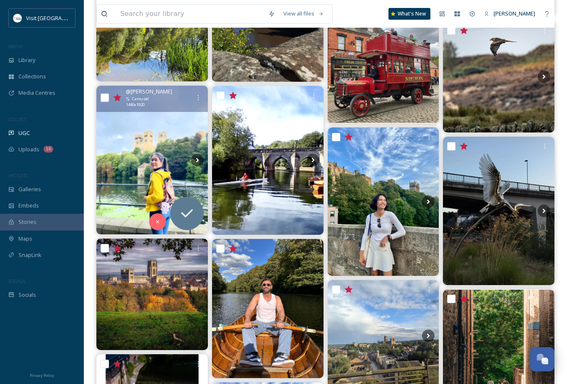
click at [139, 172] on img at bounding box center [151, 160] width 111 height 148
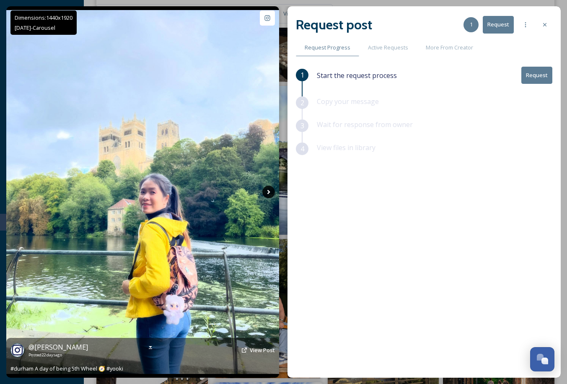
click at [269, 194] on icon at bounding box center [268, 192] width 13 height 13
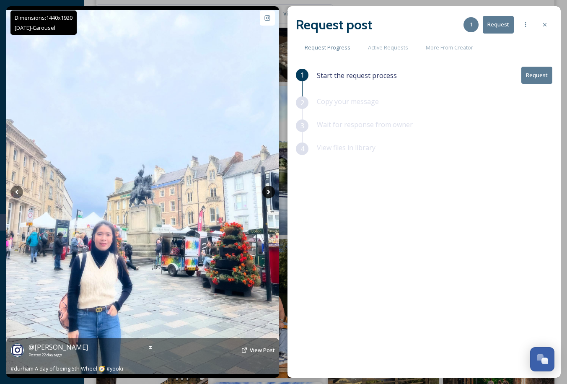
click at [268, 194] on icon at bounding box center [268, 192] width 13 height 13
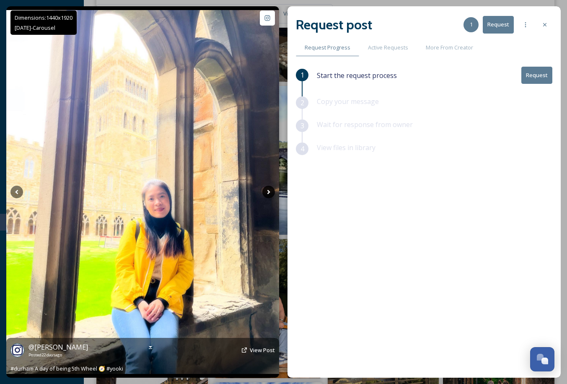
click at [268, 194] on icon at bounding box center [268, 192] width 13 height 13
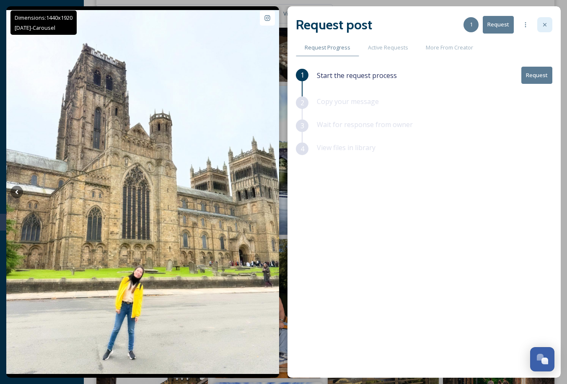
click at [546, 23] on icon at bounding box center [544, 24] width 7 height 7
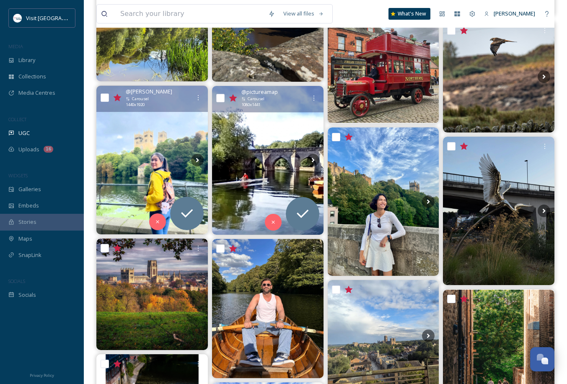
click at [300, 139] on img at bounding box center [267, 160] width 111 height 149
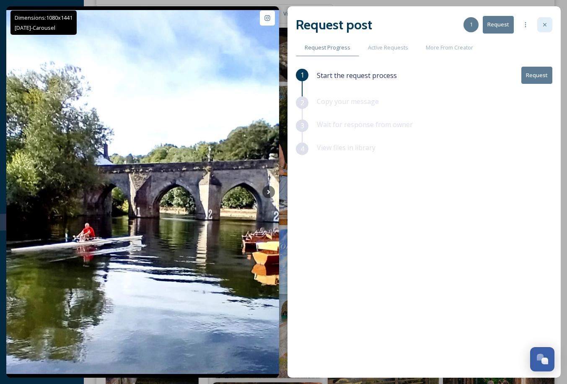
click at [542, 20] on div at bounding box center [544, 24] width 15 height 15
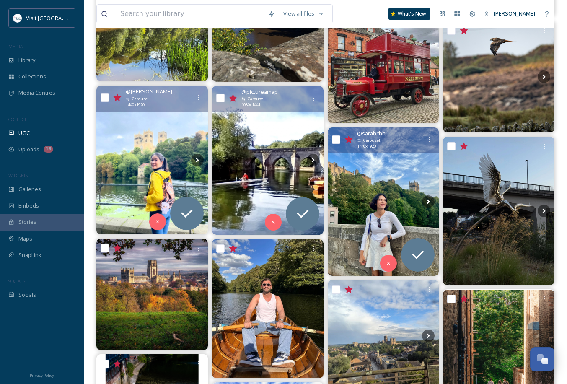
click at [369, 170] on img at bounding box center [383, 201] width 111 height 148
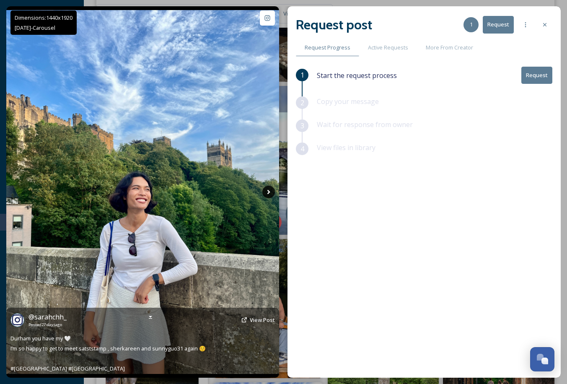
click at [270, 190] on icon at bounding box center [268, 192] width 13 height 13
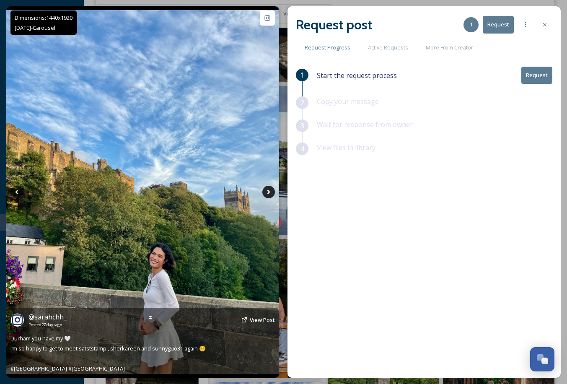
click at [270, 190] on icon at bounding box center [268, 192] width 13 height 13
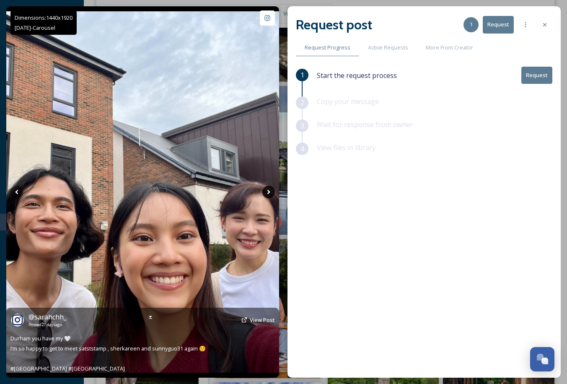
click at [270, 190] on icon at bounding box center [268, 192] width 13 height 13
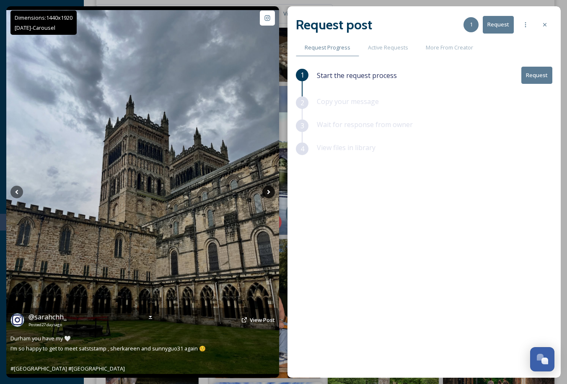
click at [270, 190] on icon at bounding box center [268, 192] width 13 height 13
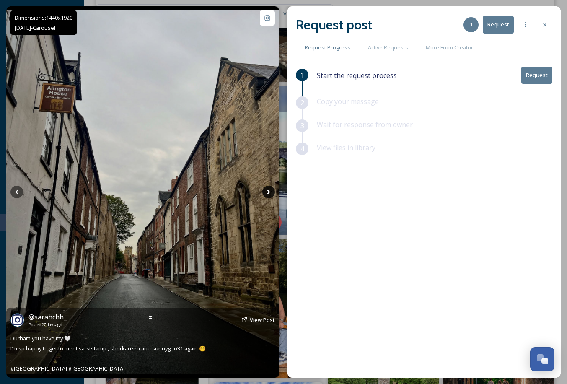
click at [270, 190] on icon at bounding box center [268, 192] width 13 height 13
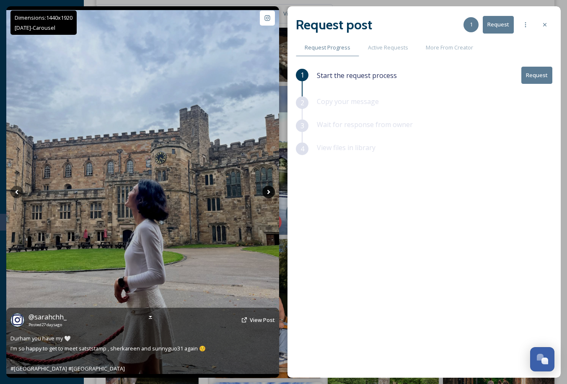
click at [270, 190] on icon at bounding box center [268, 192] width 13 height 13
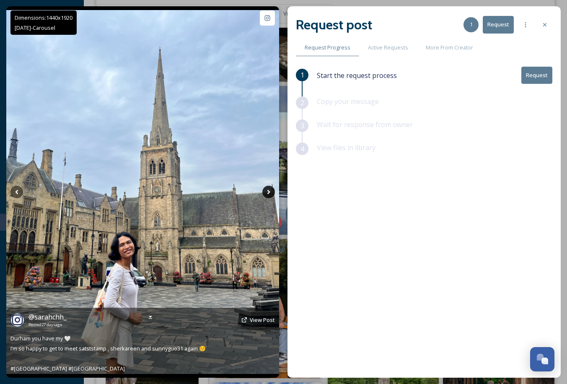
click at [270, 190] on icon at bounding box center [268, 192] width 13 height 13
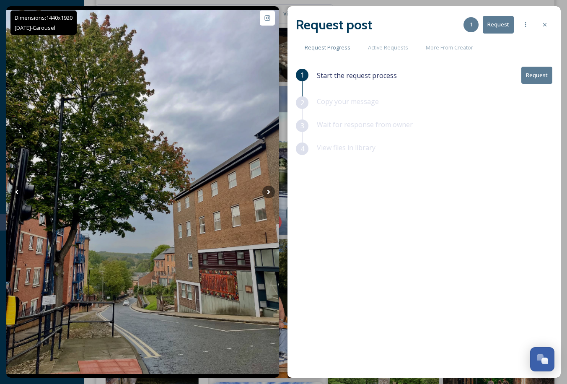
click at [540, 21] on div at bounding box center [544, 24] width 15 height 15
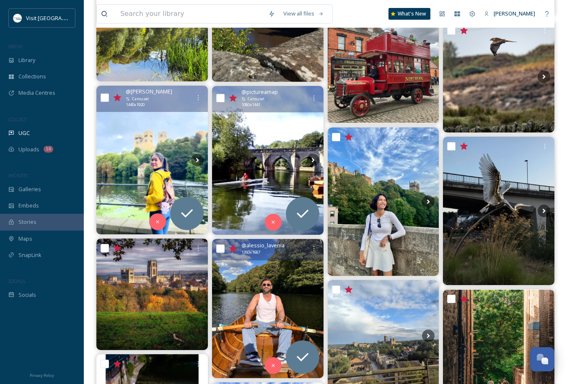
click at [289, 266] on img at bounding box center [267, 308] width 111 height 139
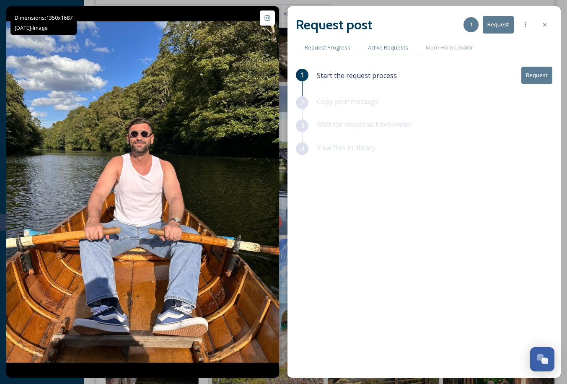
click at [388, 44] on span "Active Requests" at bounding box center [388, 48] width 40 height 8
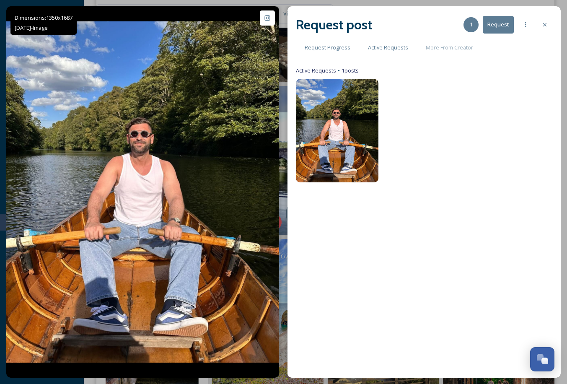
click at [341, 47] on span "Request Progress" at bounding box center [327, 48] width 46 height 8
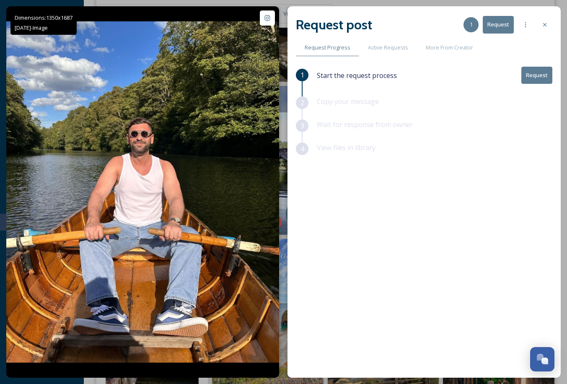
click at [535, 73] on button "Request" at bounding box center [536, 75] width 31 height 17
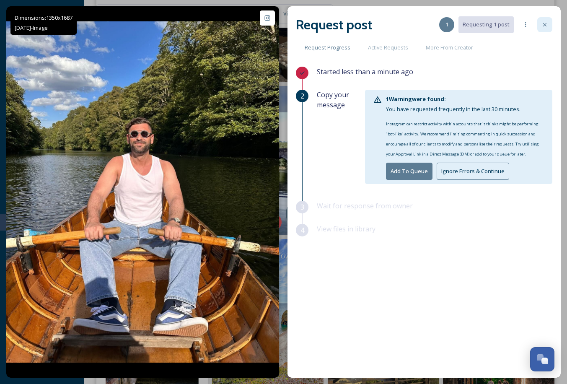
click at [540, 20] on div at bounding box center [544, 24] width 15 height 15
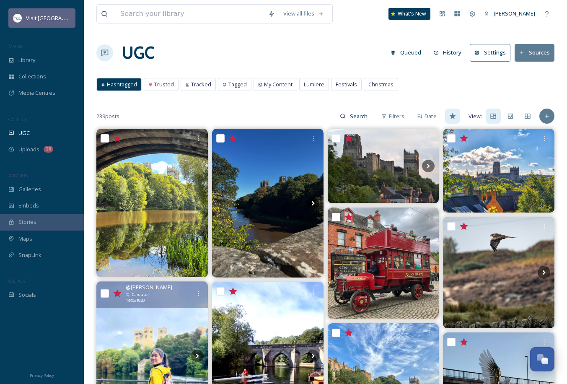
click at [55, 9] on div "Visit [GEOGRAPHIC_DATA]" at bounding box center [41, 17] width 67 height 19
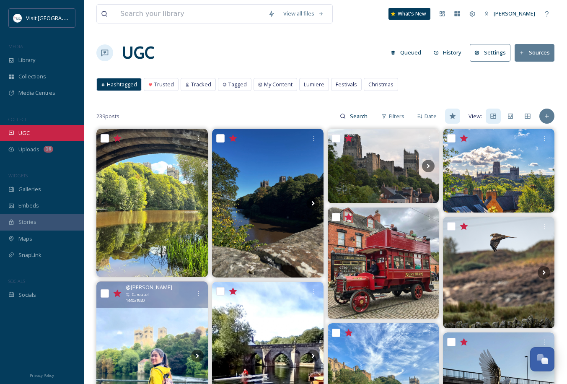
click at [39, 129] on div "UGC" at bounding box center [42, 133] width 84 height 16
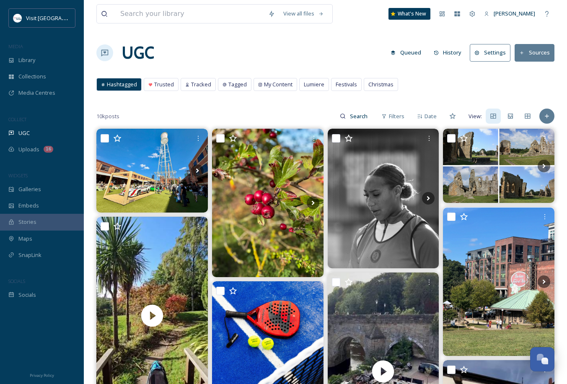
click at [523, 58] on button "Sources" at bounding box center [534, 52] width 40 height 17
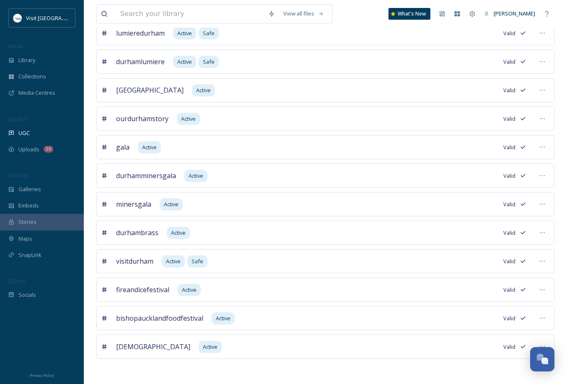
scroll to position [70, 0]
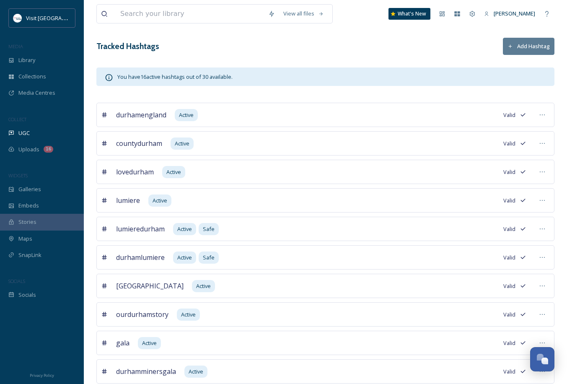
click at [537, 34] on div "View all files What's New [PERSON_NAME] UGC Sources Queued History Settings Sou…" at bounding box center [325, 254] width 483 height 649
click at [536, 41] on button "Add Hashtag" at bounding box center [529, 46] width 52 height 17
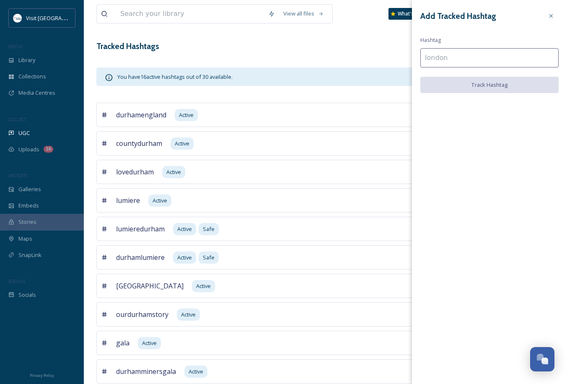
click at [514, 55] on input at bounding box center [489, 57] width 138 height 19
paste input "#northernsaintstrails"
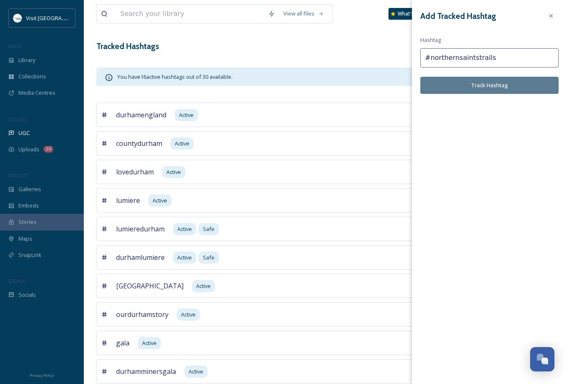
type input "#northernsaintstrails"
click at [482, 92] on button "Track Hashtag" at bounding box center [489, 85] width 138 height 17
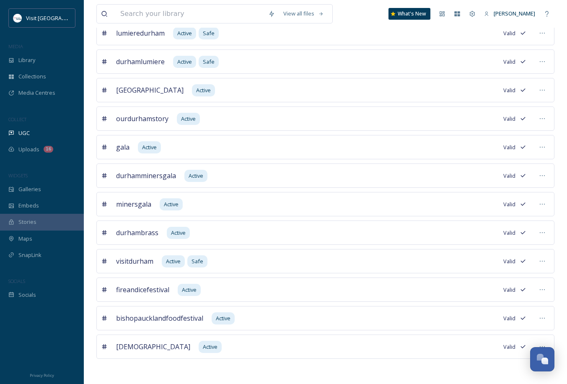
scroll to position [0, 0]
